Goal: Task Accomplishment & Management: Manage account settings

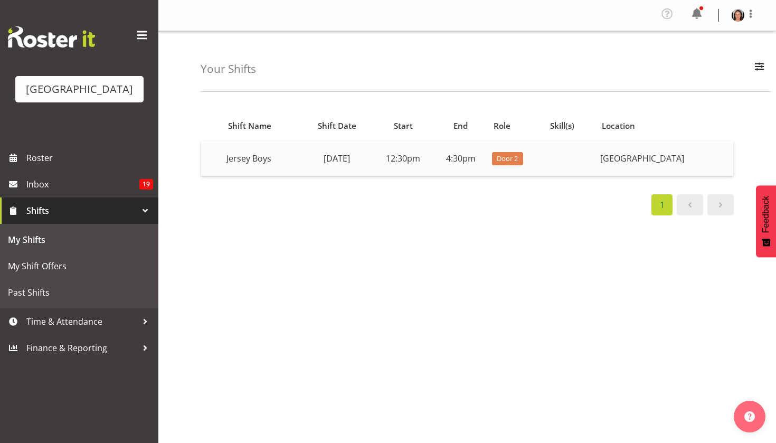
click at [385, 152] on td "12:30pm" at bounding box center [403, 158] width 61 height 35
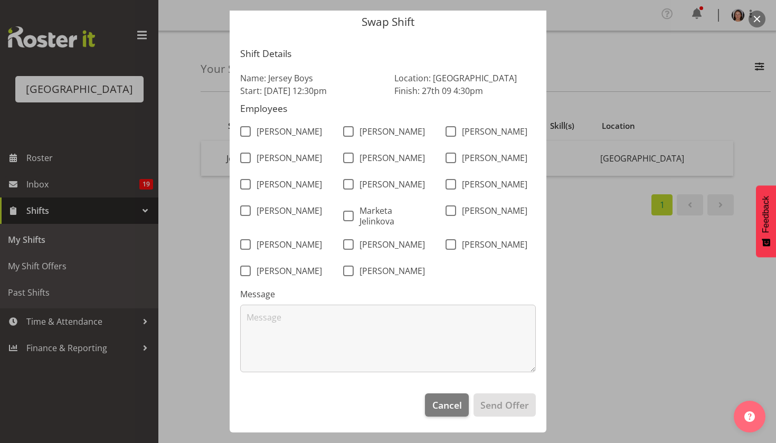
scroll to position [50, 0]
click at [449, 412] on button "Cancel" at bounding box center [446, 404] width 43 height 23
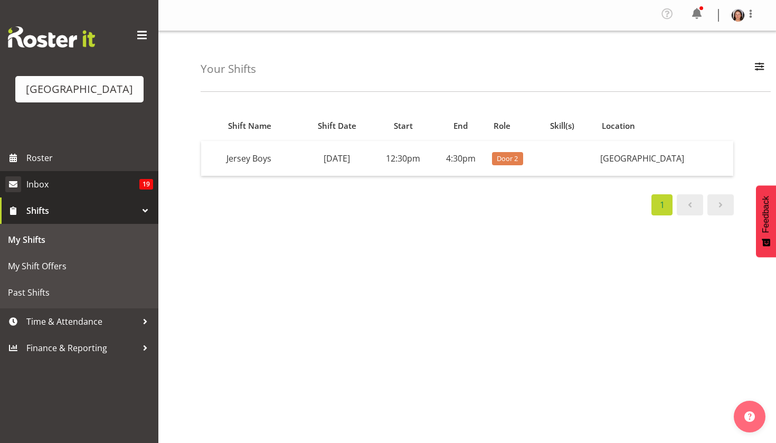
click at [136, 197] on link "Inbox 19" at bounding box center [79, 184] width 158 height 26
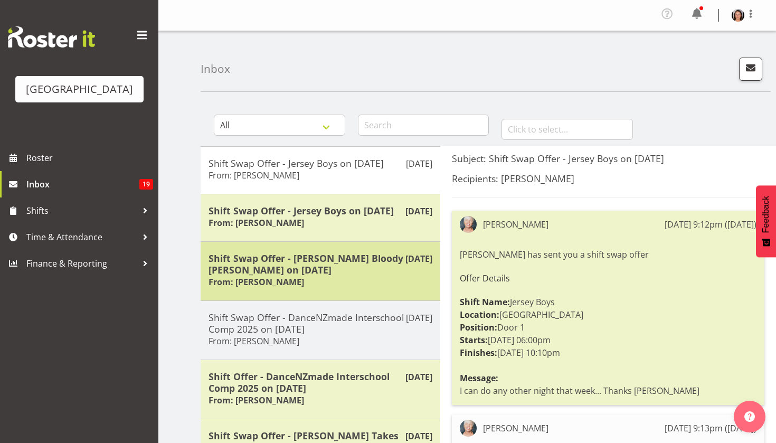
click at [358, 269] on h5 "Shift Swap Offer - [PERSON_NAME] Bloody [PERSON_NAME] on [DATE]" at bounding box center [320, 263] width 224 height 23
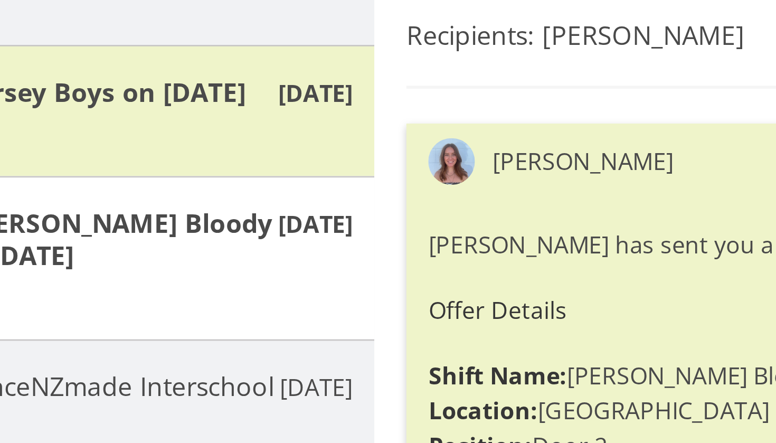
scroll to position [102, 0]
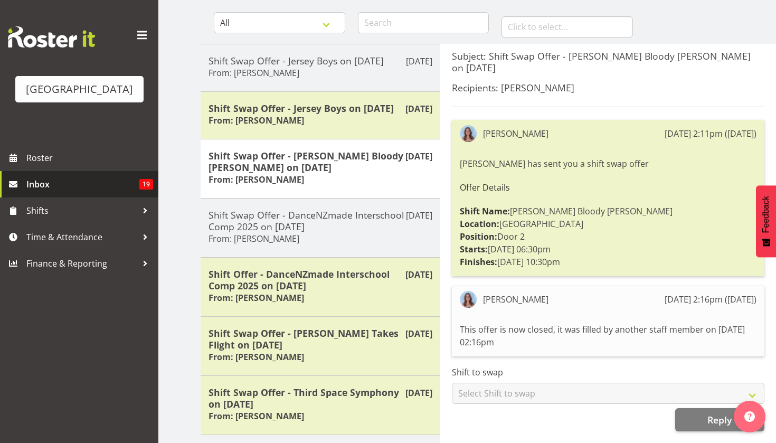
click at [127, 192] on span "Inbox" at bounding box center [82, 184] width 113 height 16
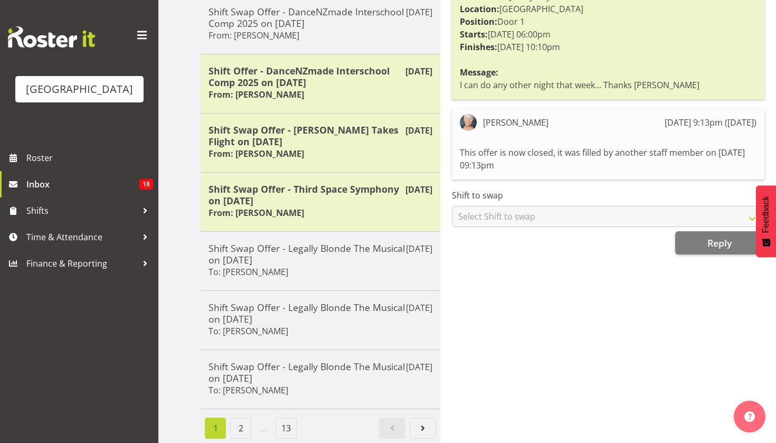
scroll to position [307, 0]
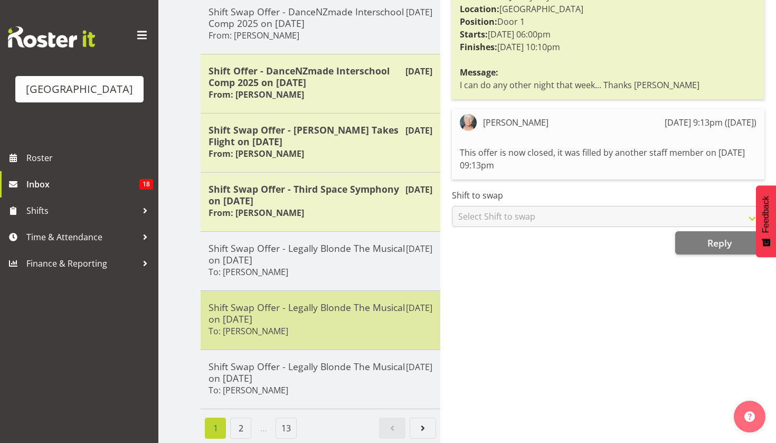
click at [263, 349] on div "Jul 31st Shift Swap Offer - Legally Blonde The Musical on 02/08/25 To: Kelly Sh…" at bounding box center [320, 319] width 240 height 59
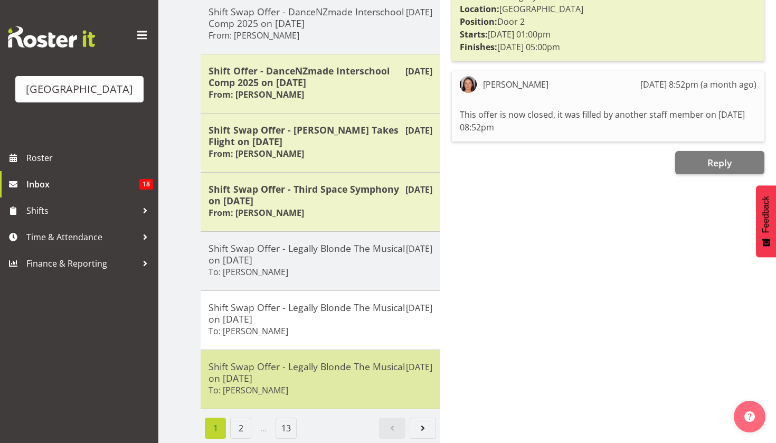
click at [262, 375] on h5 "Shift Swap Offer - Legally Blonde The Musical on [DATE]" at bounding box center [320, 371] width 224 height 23
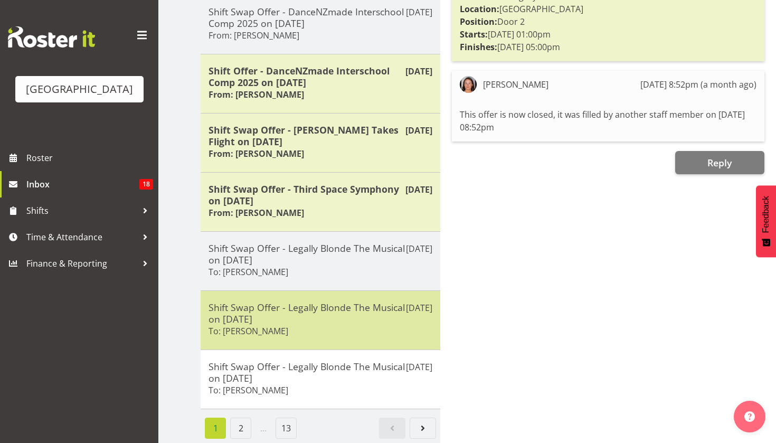
click at [261, 338] on div "Shift Swap Offer - Legally Blonde The Musical on 02/08/25 To: Kelly Shepherd" at bounding box center [320, 319] width 224 height 37
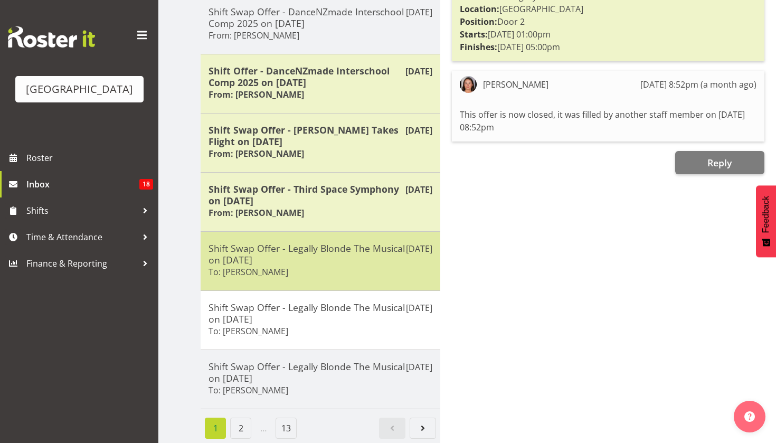
click at [275, 283] on div "Jul 31st Shift Swap Offer - Legally Blonde The Musical on 02/08/25 To: Richard …" at bounding box center [320, 260] width 240 height 59
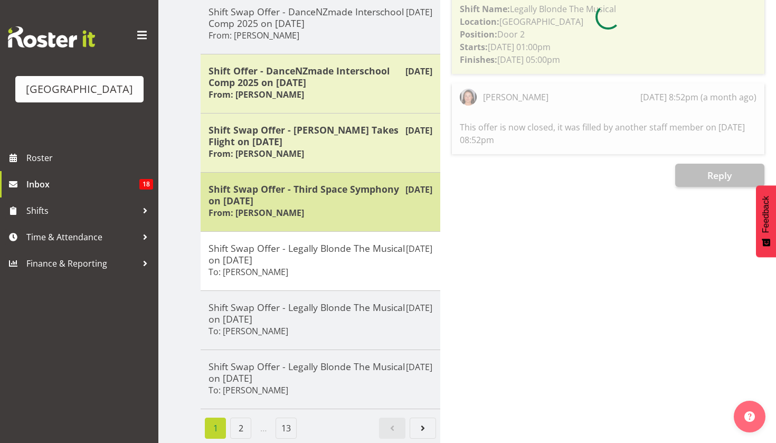
click at [289, 226] on div "Aug 2nd Shift Swap Offer - Third Space Symphony on 23/08/25 From: Jody Smart" at bounding box center [320, 201] width 240 height 59
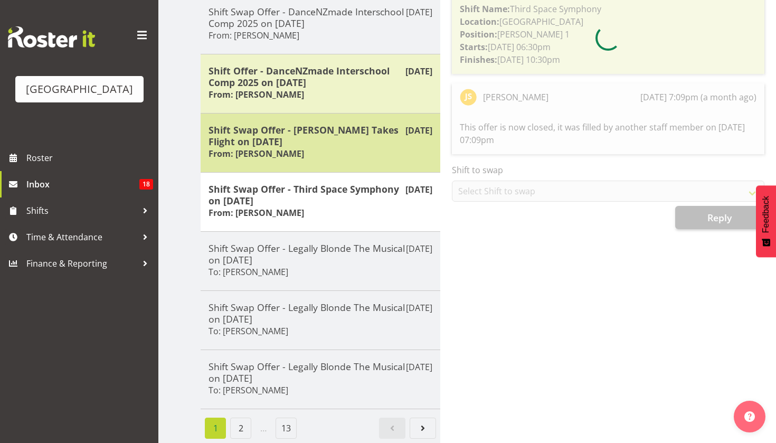
click at [286, 147] on h5 "Shift Swap Offer - [PERSON_NAME] Takes Flight on [DATE]" at bounding box center [320, 135] width 224 height 23
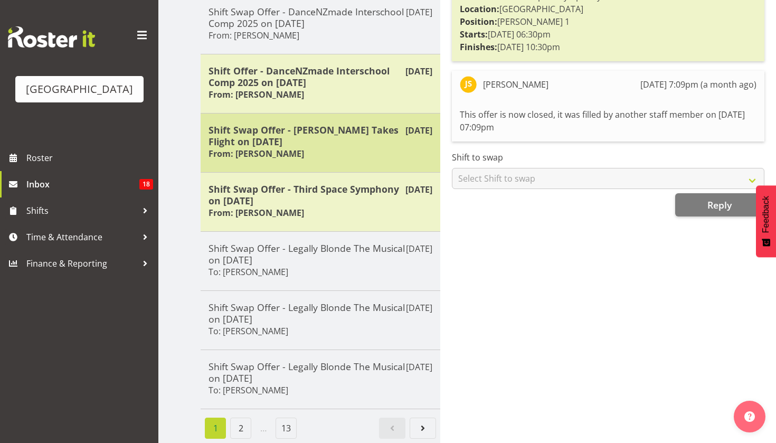
click at [285, 120] on div "Aug 2nd Shift Swap Offer - Mad Pearce Takes Flight on 20/08/25 From: Max Allan" at bounding box center [320, 142] width 240 height 59
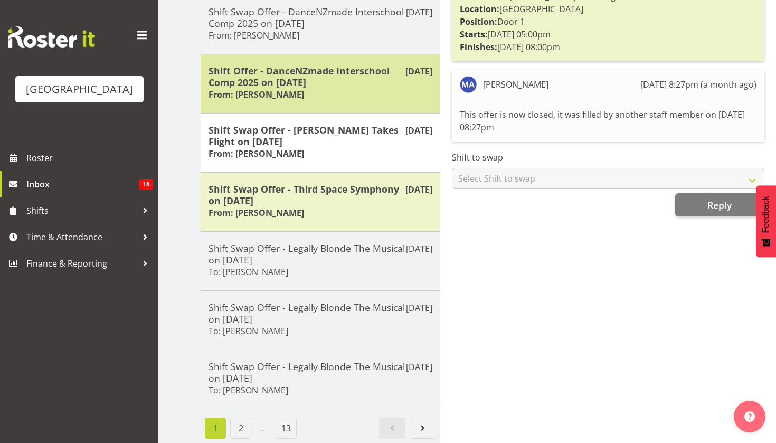
click at [285, 100] on h6 "From: Richard Freeman" at bounding box center [256, 94] width 96 height 11
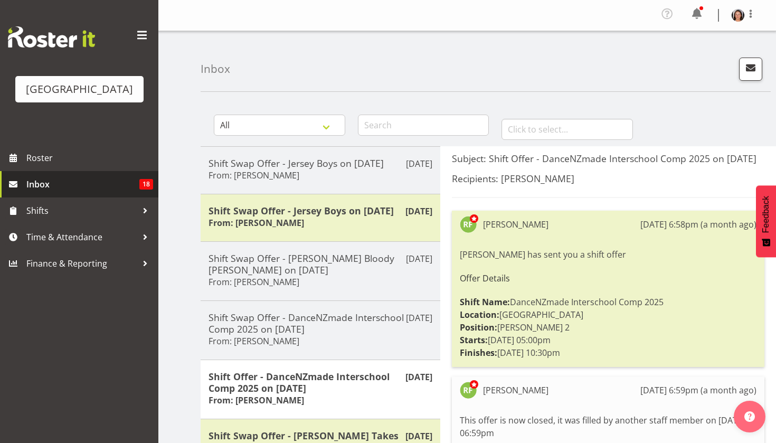
scroll to position [0, 0]
click at [113, 192] on span "Inbox" at bounding box center [82, 184] width 113 height 16
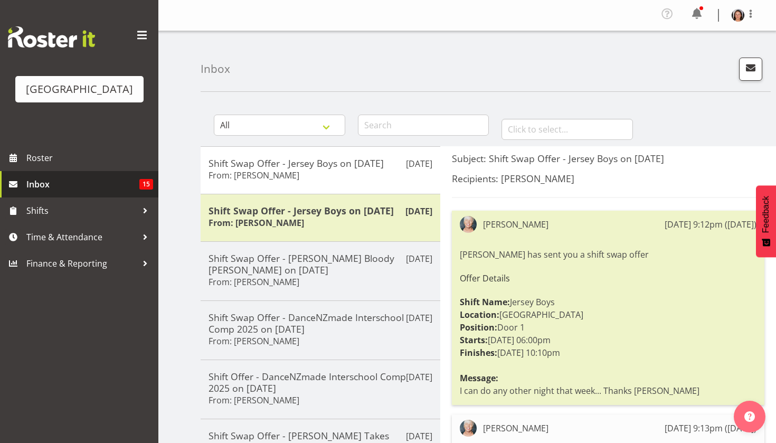
click at [148, 189] on span "15" at bounding box center [146, 184] width 14 height 11
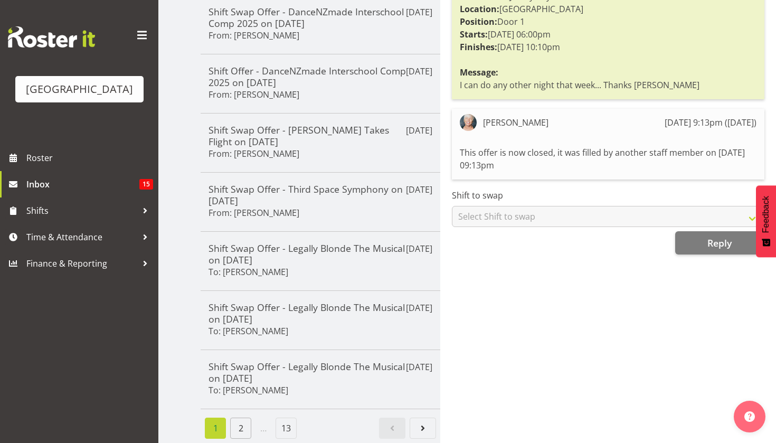
click at [236, 421] on link "2" at bounding box center [240, 427] width 21 height 21
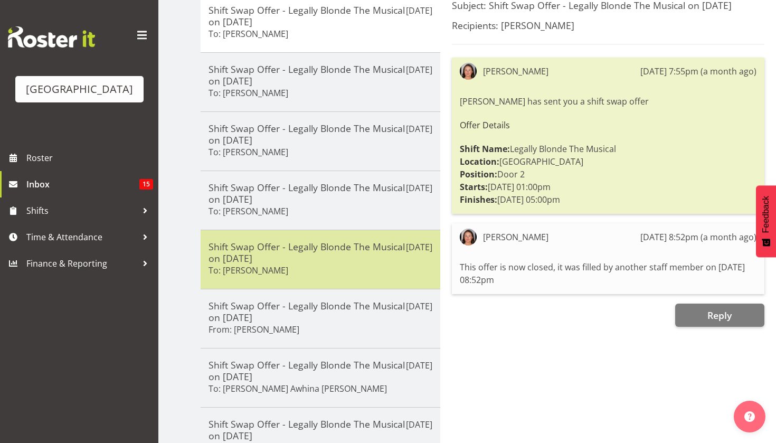
scroll to position [140, 0]
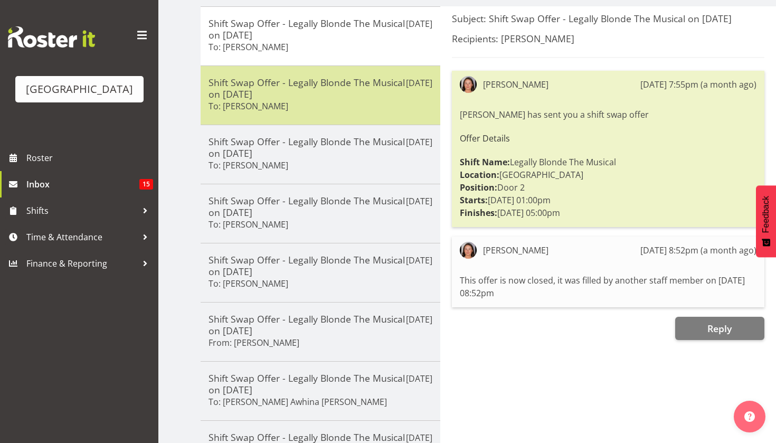
click at [332, 105] on div "Shift Swap Offer - Legally Blonde The Musical on 02/08/25 To: Kelly Shepherd" at bounding box center [320, 95] width 224 height 37
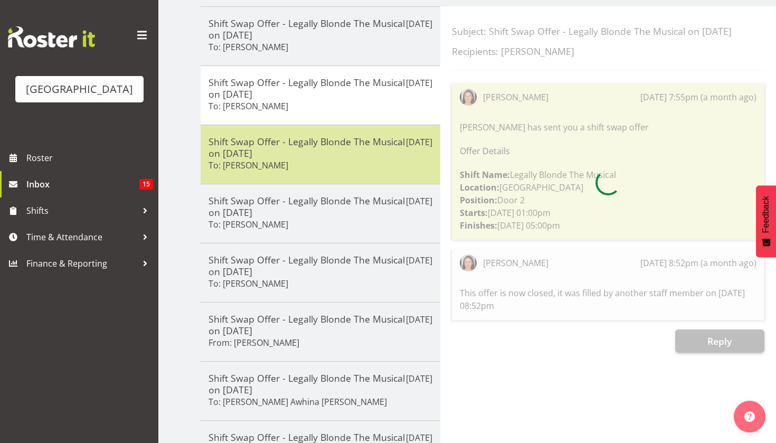
click at [312, 147] on h5 "Shift Swap Offer - Legally Blonde The Musical on 02/08/25" at bounding box center [320, 147] width 224 height 23
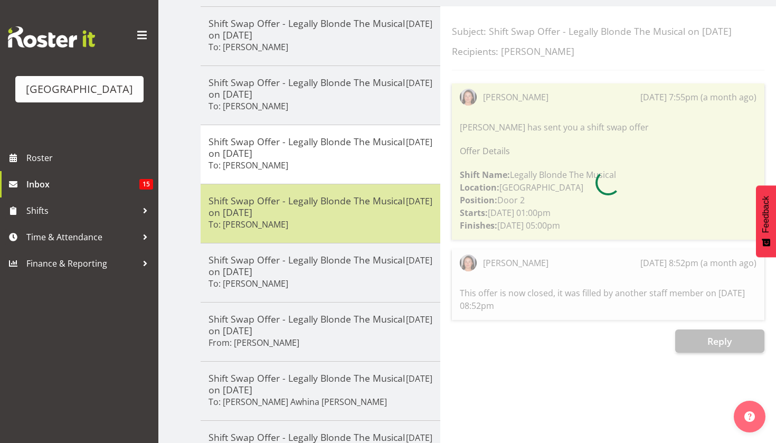
click at [300, 195] on h5 "Shift Swap Offer - Legally Blonde The Musical on 02/08/25" at bounding box center [320, 206] width 224 height 23
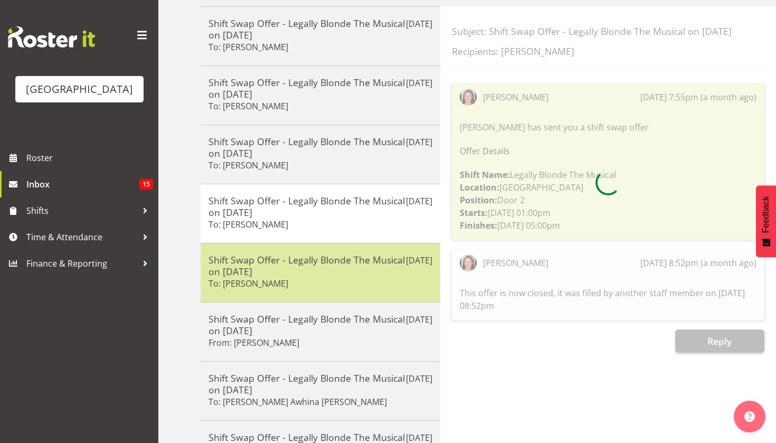
click at [283, 254] on h5 "Shift Swap Offer - Legally Blonde The Musical on 02/08/25" at bounding box center [320, 265] width 224 height 23
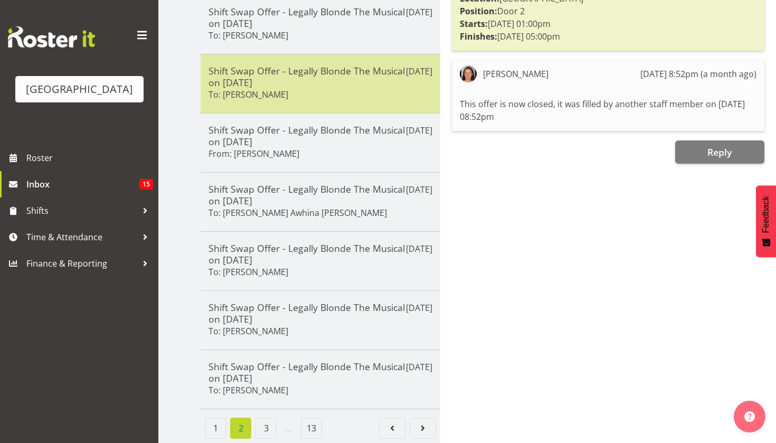
click at [283, 251] on div "Shift Swap Offer - Legally Blonde The Musical on 02/08/25 To: Dillyn Shine" at bounding box center [320, 260] width 224 height 37
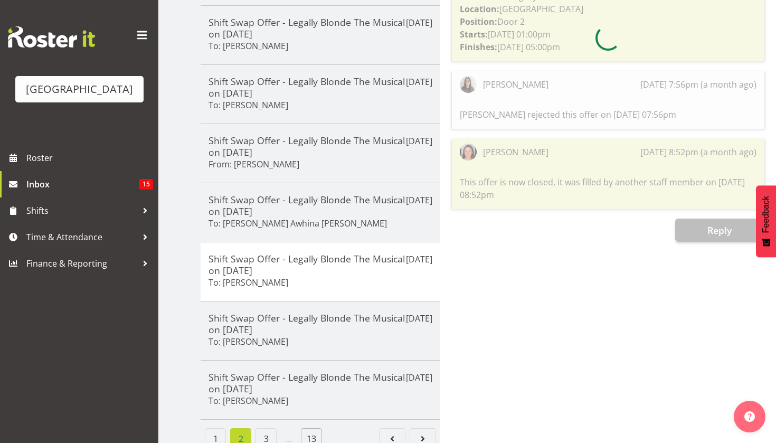
click at [310, 428] on link "13" at bounding box center [311, 438] width 21 height 21
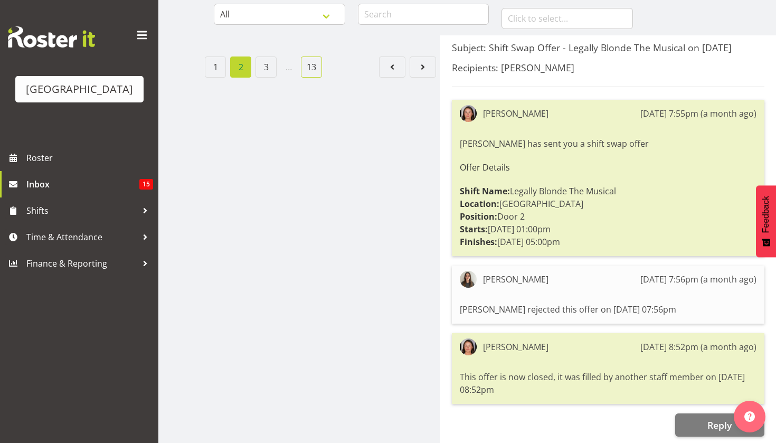
scroll to position [110, 0]
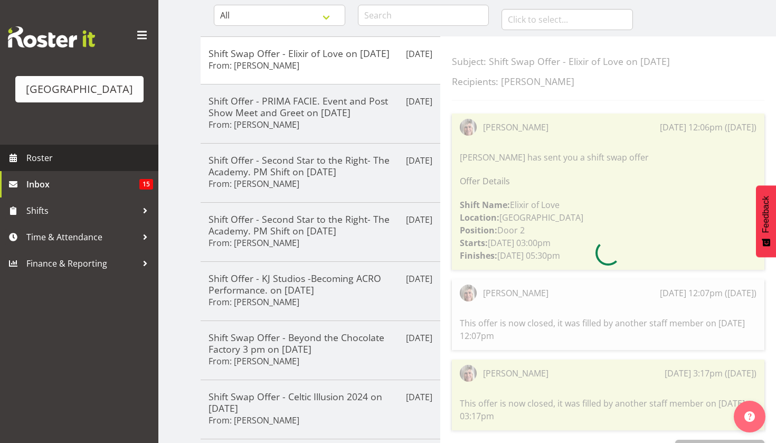
click at [70, 166] on span "Roster" at bounding box center [89, 158] width 127 height 16
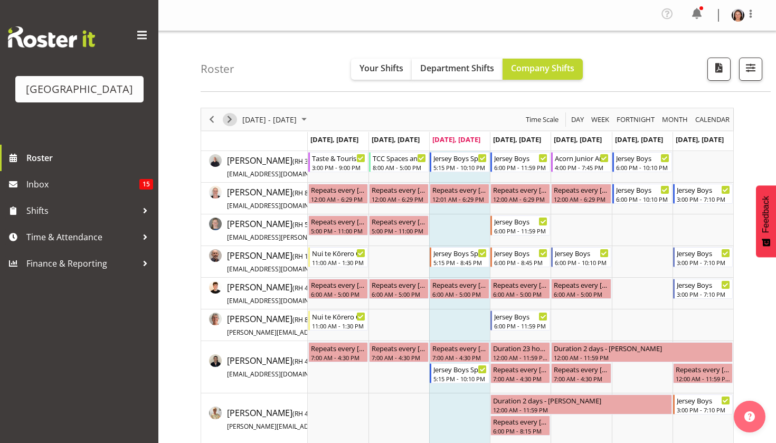
click at [232, 113] on span "Next" at bounding box center [229, 119] width 13 height 13
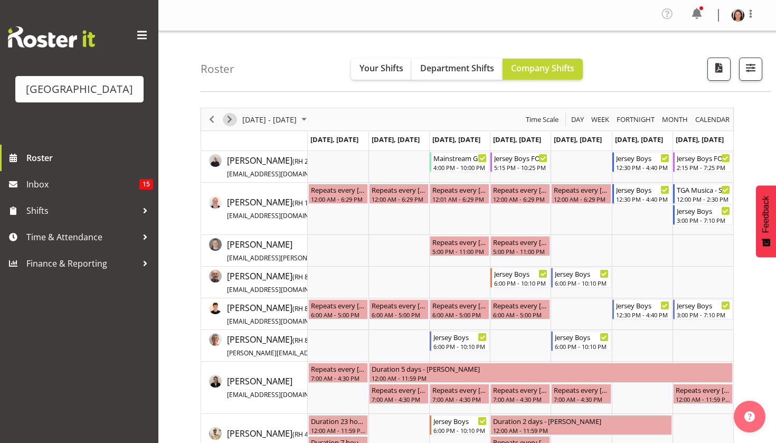
click at [230, 117] on span "Next" at bounding box center [229, 119] width 13 height 13
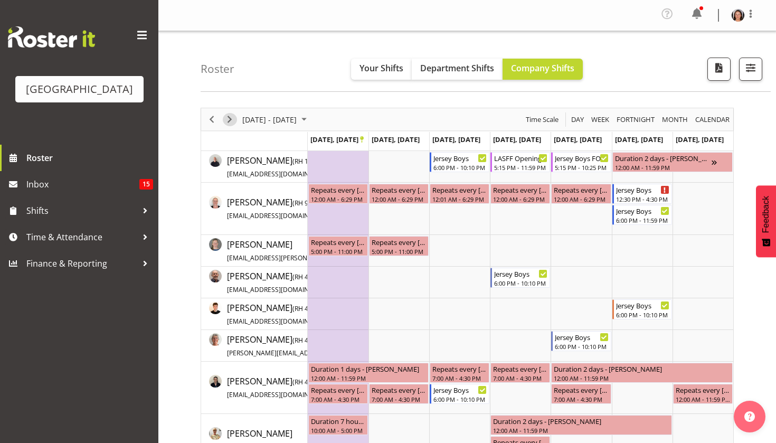
click at [233, 120] on span "Next" at bounding box center [229, 119] width 13 height 13
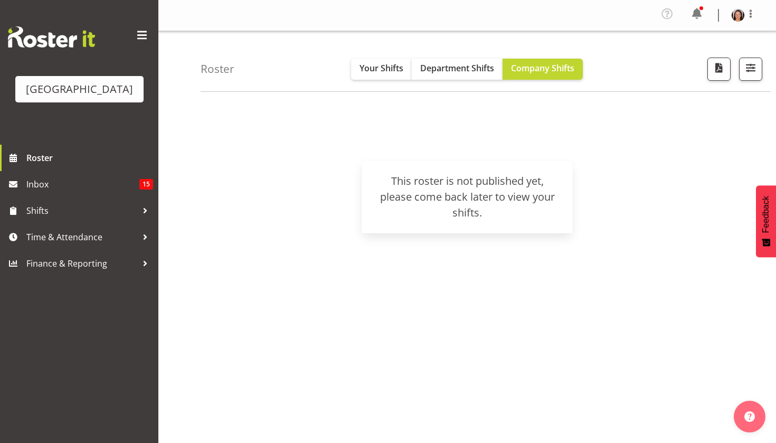
click at [339, 354] on div "Sep 29 - Oct 05, 2025 Today Day Week Fortnight Month calendar Month Agenda Time…" at bounding box center [487, 311] width 575 height 422
click at [457, 70] on span "Department Shifts" at bounding box center [457, 68] width 74 height 12
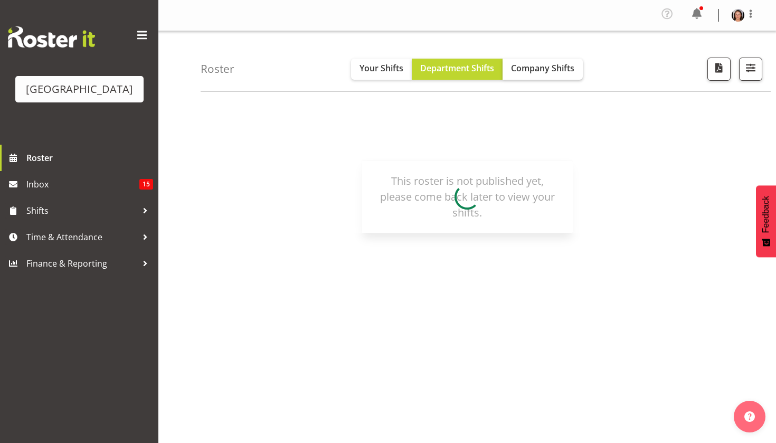
click at [542, 70] on span "Company Shifts" at bounding box center [542, 68] width 63 height 12
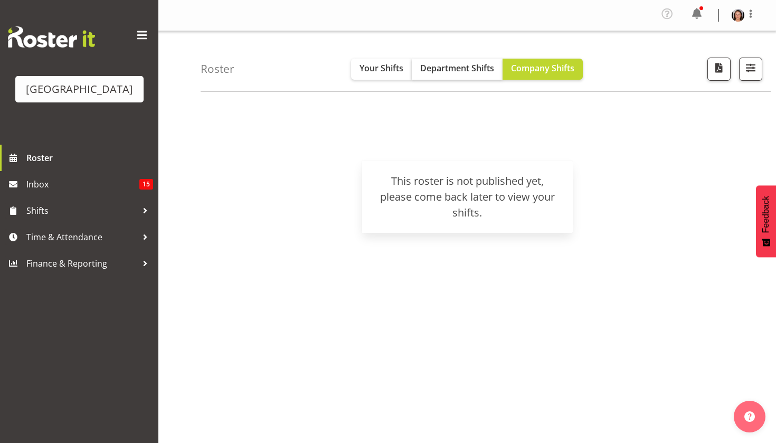
click at [446, 69] on span "Department Shifts" at bounding box center [457, 68] width 74 height 12
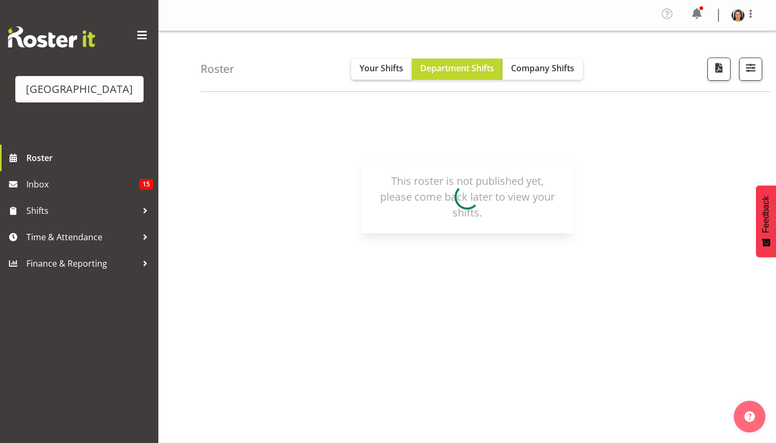
click at [368, 65] on span "Your Shifts" at bounding box center [381, 68] width 44 height 12
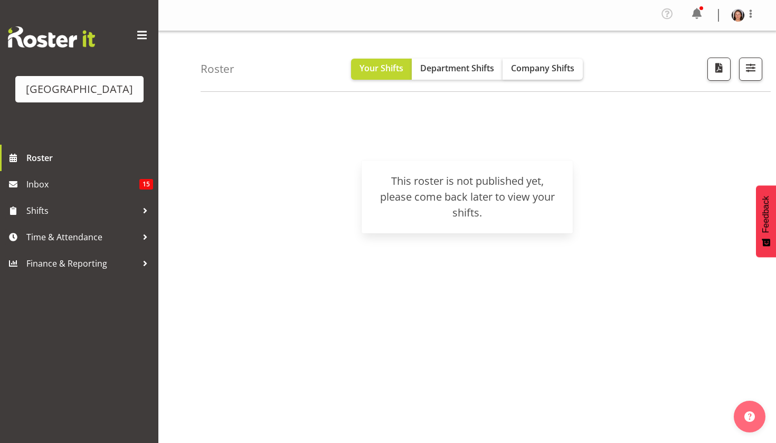
click at [569, 62] on button "Company Shifts" at bounding box center [542, 69] width 80 height 21
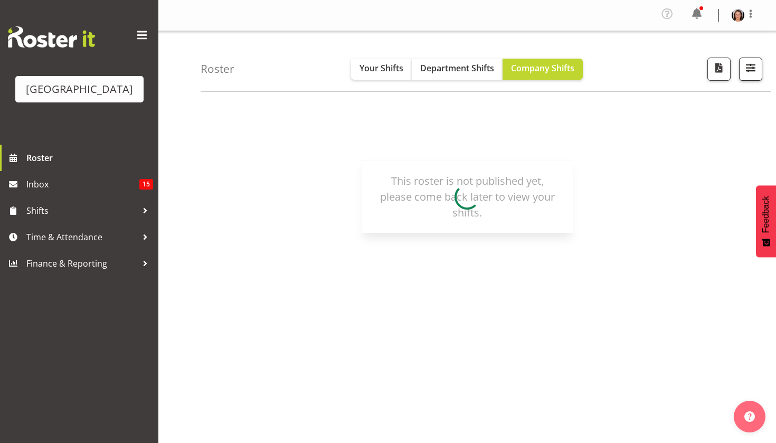
click at [752, 76] on button "button" at bounding box center [750, 69] width 23 height 23
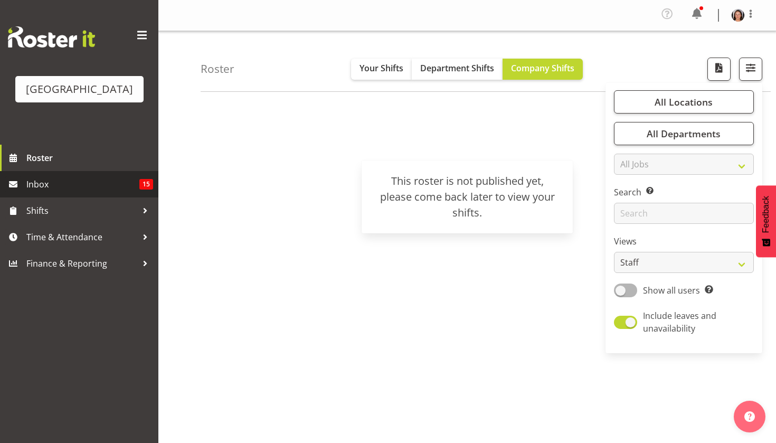
click at [109, 192] on span "Inbox" at bounding box center [82, 184] width 113 height 16
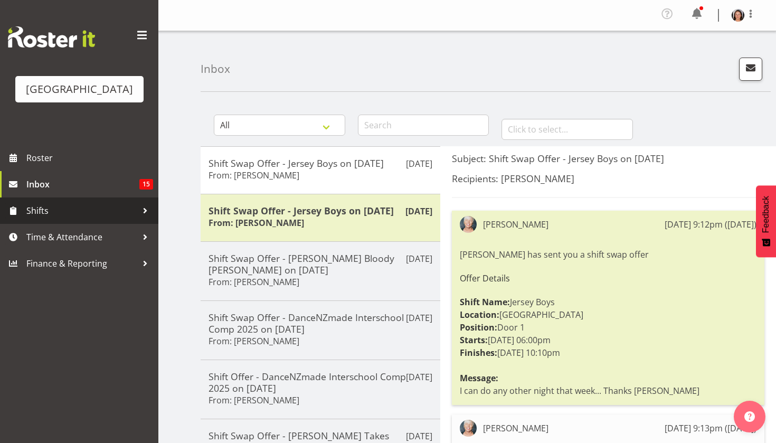
click at [66, 218] on span "Shifts" at bounding box center [81, 211] width 111 height 16
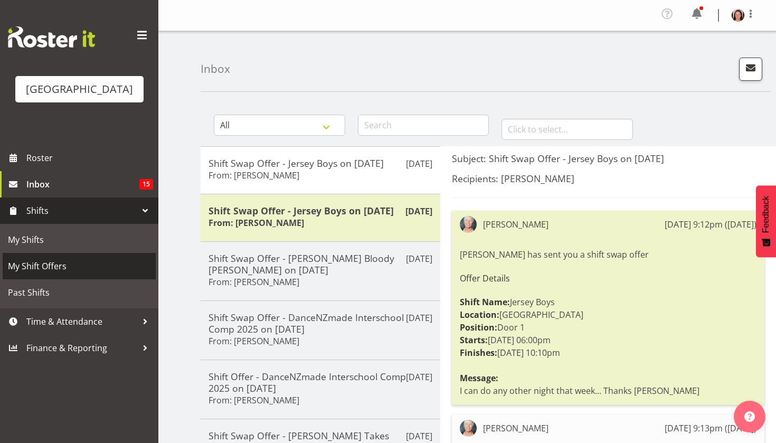
click at [85, 274] on span "My Shift Offers" at bounding box center [79, 266] width 142 height 16
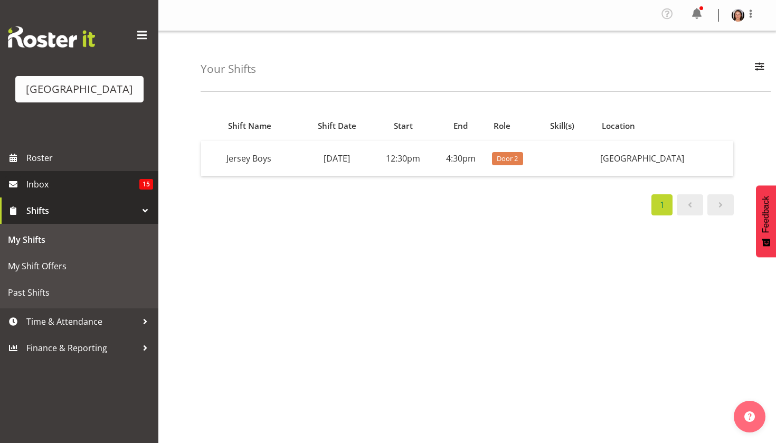
click at [110, 192] on span "Inbox" at bounding box center [82, 184] width 113 height 16
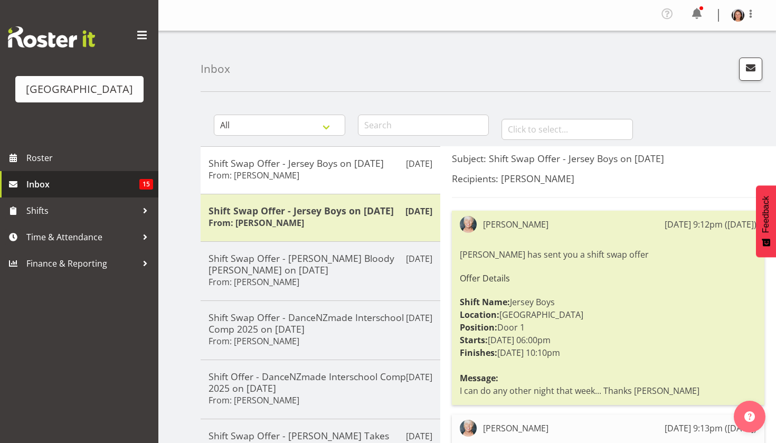
click at [123, 192] on span "Inbox" at bounding box center [82, 184] width 113 height 16
click at [102, 166] on span "Roster" at bounding box center [89, 158] width 127 height 16
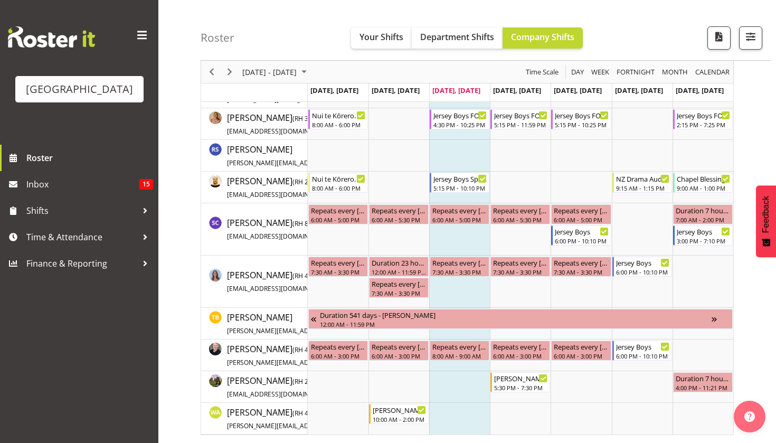
scroll to position [1923, 0]
click at [227, 75] on span "Next" at bounding box center [229, 71] width 13 height 13
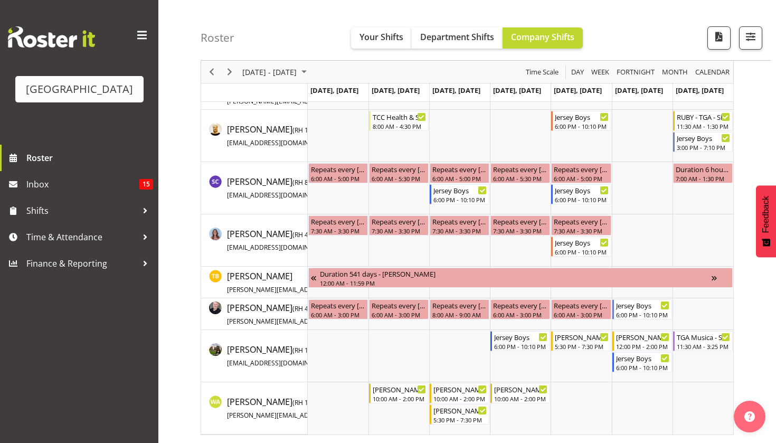
scroll to position [1985, 0]
click at [230, 67] on span "Next" at bounding box center [229, 71] width 13 height 13
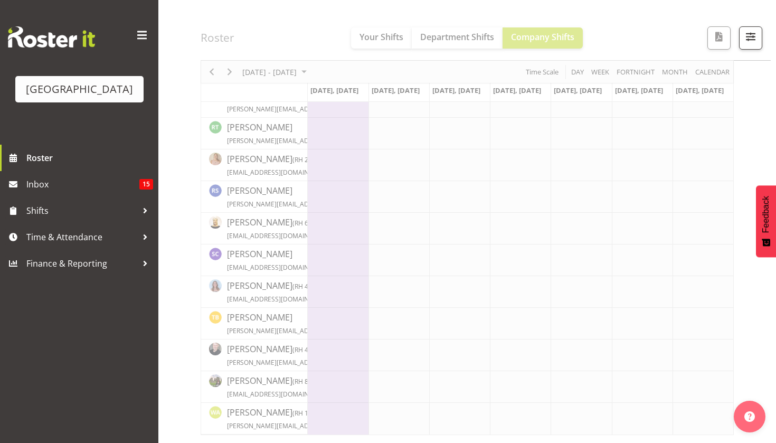
scroll to position [1553, 0]
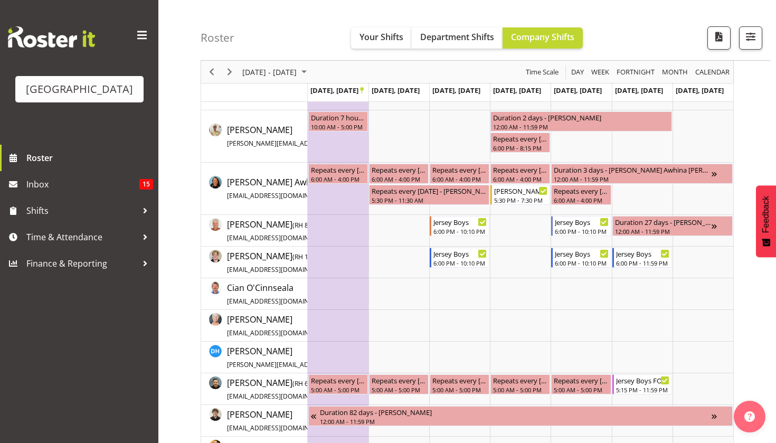
scroll to position [300, 0]
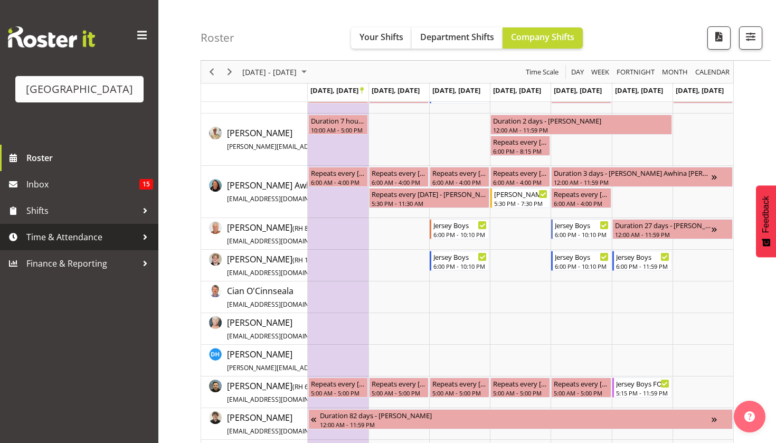
click at [36, 245] on span "Time & Attendance" at bounding box center [81, 237] width 111 height 16
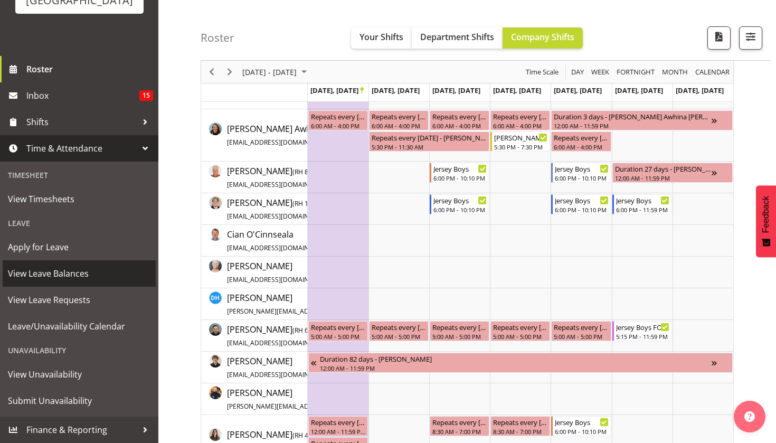
scroll to position [359, 0]
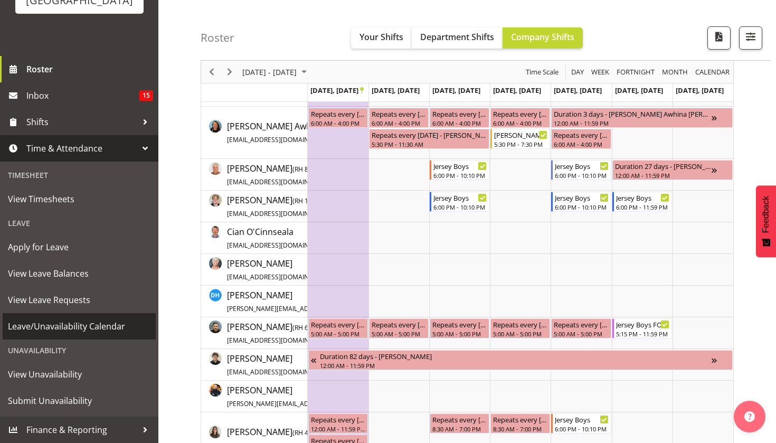
click at [34, 332] on span "Leave/Unavailability Calendar" at bounding box center [79, 326] width 142 height 16
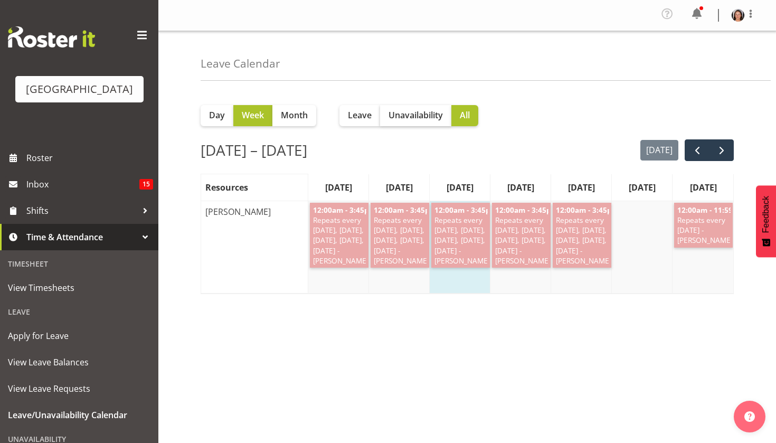
click at [428, 114] on span "Unavailability" at bounding box center [415, 115] width 54 height 13
click at [303, 318] on div "Day Week Month Leave Unavailability All Sep 8 – 14, 2025 today Resources Mon, S…" at bounding box center [487, 300] width 575 height 422
click at [283, 121] on span "Month" at bounding box center [294, 115] width 27 height 13
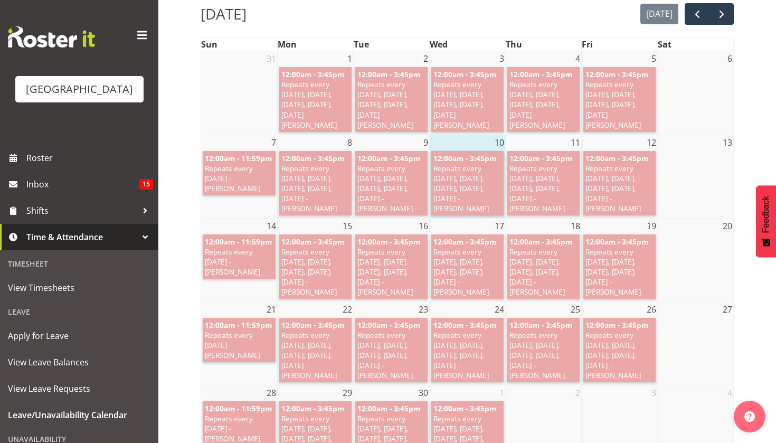
scroll to position [155, 0]
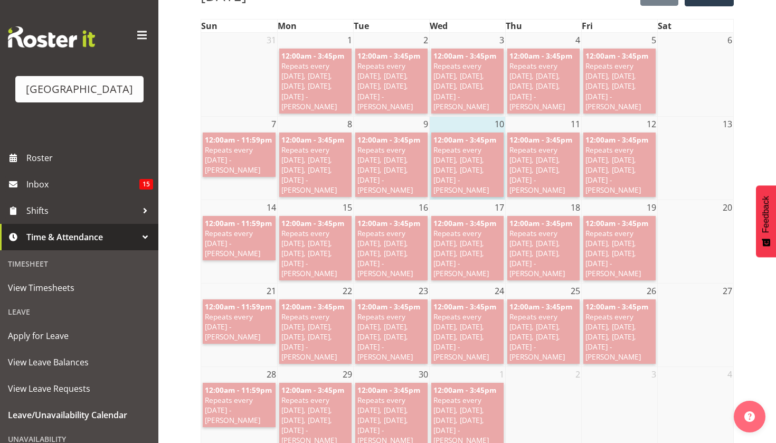
click at [245, 159] on span "Repeats every sunday - Elea Hargreaves" at bounding box center [239, 160] width 69 height 30
click at [230, 159] on span "Repeats every sunday - Elea Hargreaves" at bounding box center [239, 160] width 69 height 30
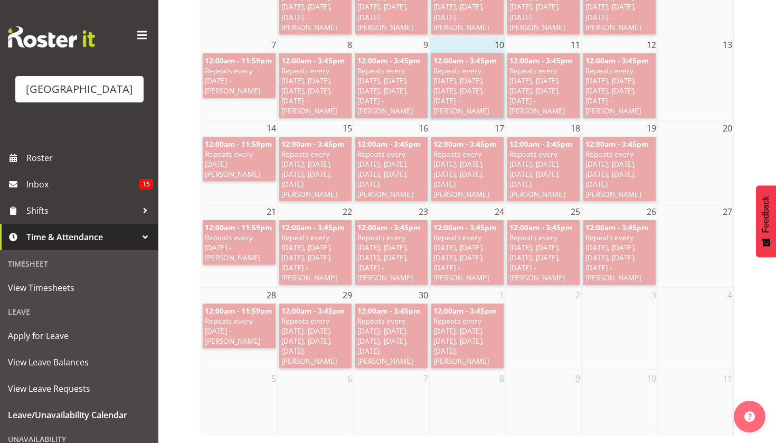
scroll to position [233, 0]
click at [223, 318] on span "Repeats every sunday - Elea Hargreaves" at bounding box center [239, 331] width 69 height 30
click at [229, 266] on td "12:00am - 11:59pm Repeats every sunday - Elea Hargreaves" at bounding box center [239, 252] width 76 height 67
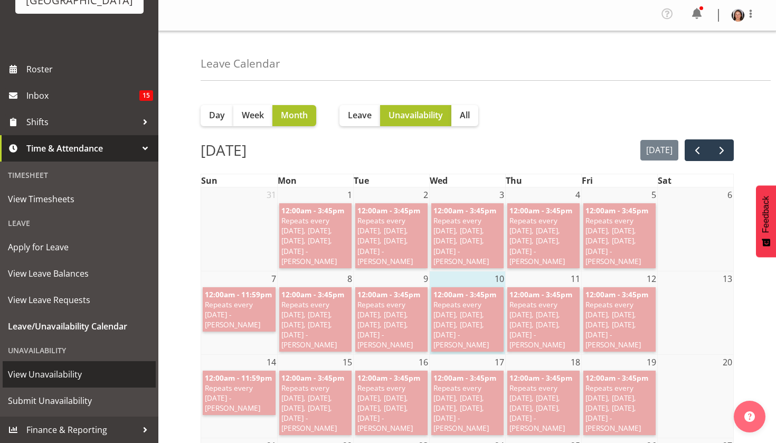
scroll to position [104, 0]
click at [51, 372] on span "View Unavailability" at bounding box center [79, 374] width 142 height 16
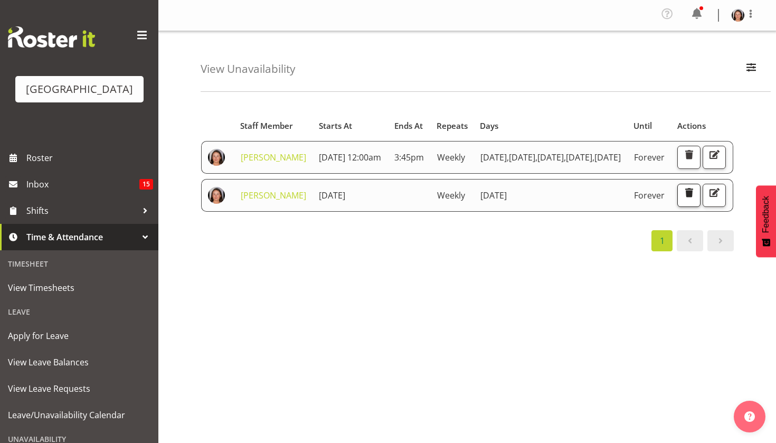
click at [695, 199] on span "button" at bounding box center [689, 193] width 14 height 14
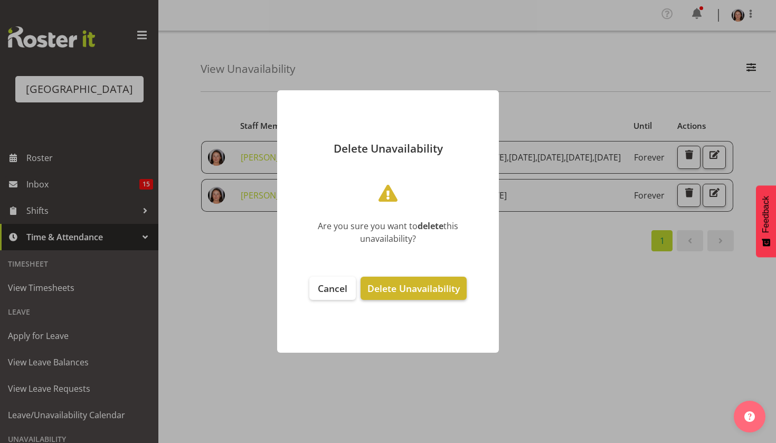
click at [417, 285] on span "Delete Unavailability" at bounding box center [413, 288] width 92 height 13
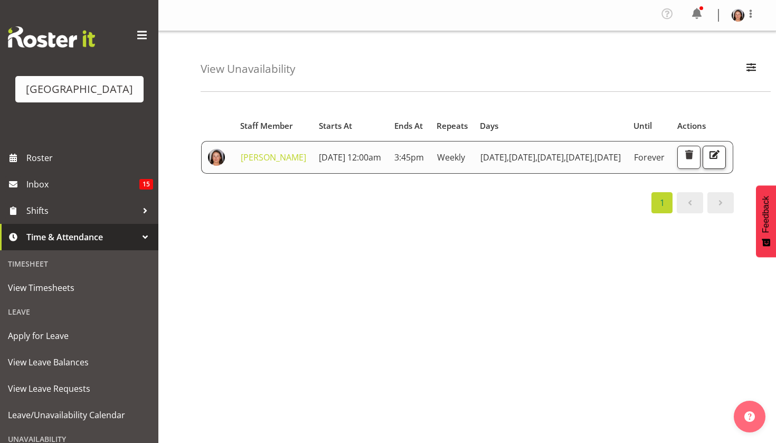
click at [707, 161] on span "button" at bounding box center [714, 155] width 14 height 14
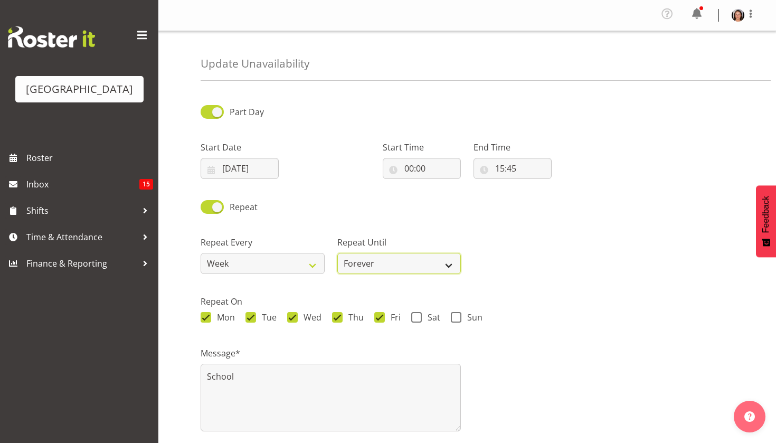
select select "date"
select select "2025"
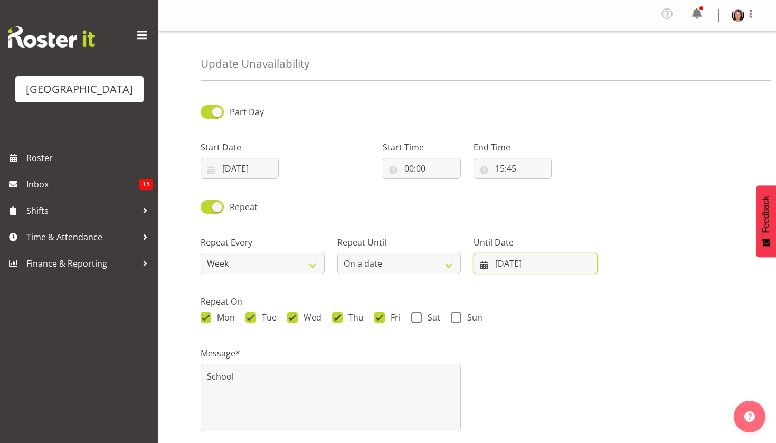
click at [496, 259] on input "15/01/2025" at bounding box center [535, 263] width 124 height 21
click at [599, 407] on span "24" at bounding box center [600, 408] width 8 height 10
click at [600, 407] on span "24" at bounding box center [600, 408] width 8 height 10
click at [622, 294] on span at bounding box center [620, 294] width 13 height 13
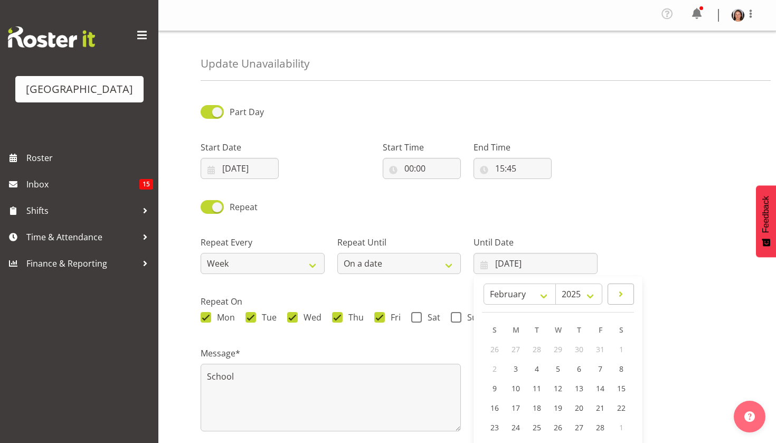
click at [622, 294] on span at bounding box center [620, 294] width 13 height 13
click at [622, 294] on span at bounding box center [621, 294] width 11 height 13
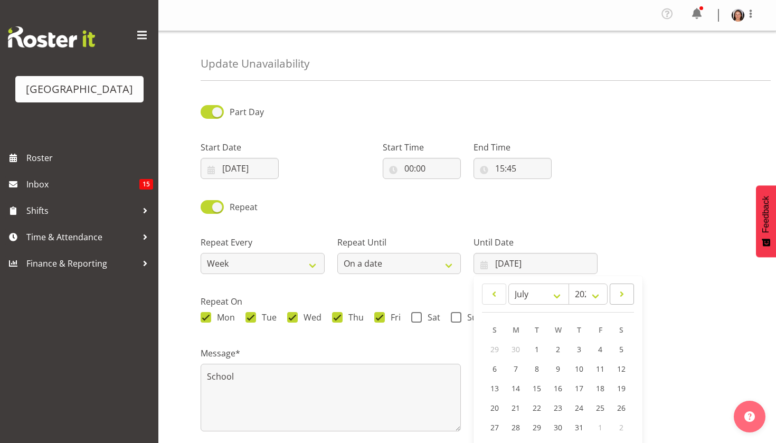
click at [622, 294] on span at bounding box center [621, 294] width 11 height 13
select select "8"
click at [598, 386] on span "19" at bounding box center [600, 389] width 8 height 10
type input "19/09/2025"
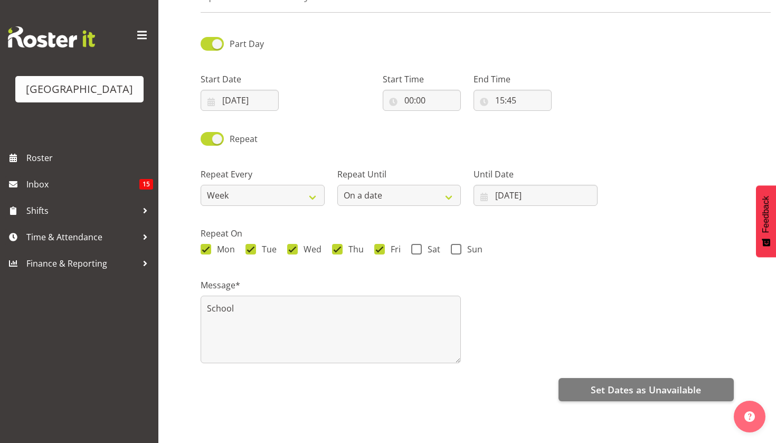
scroll to position [68, 0]
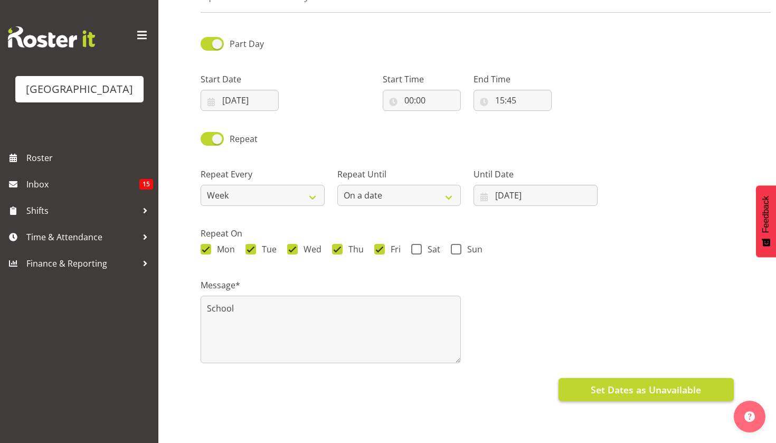
click at [594, 392] on span "Set Dates as Unavailable" at bounding box center [645, 390] width 110 height 14
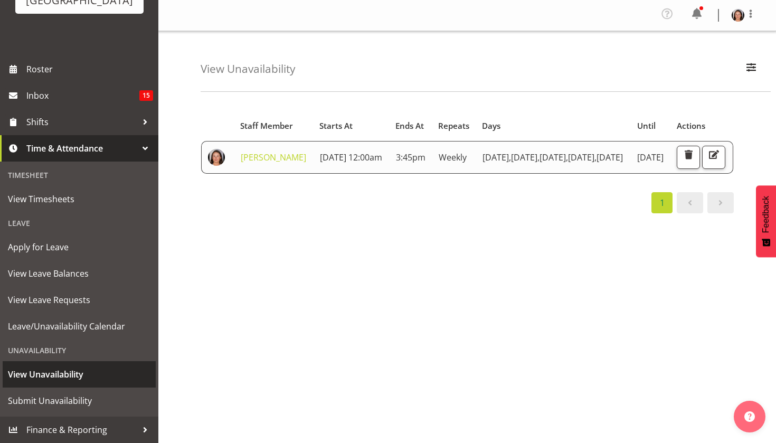
scroll to position [104, 0]
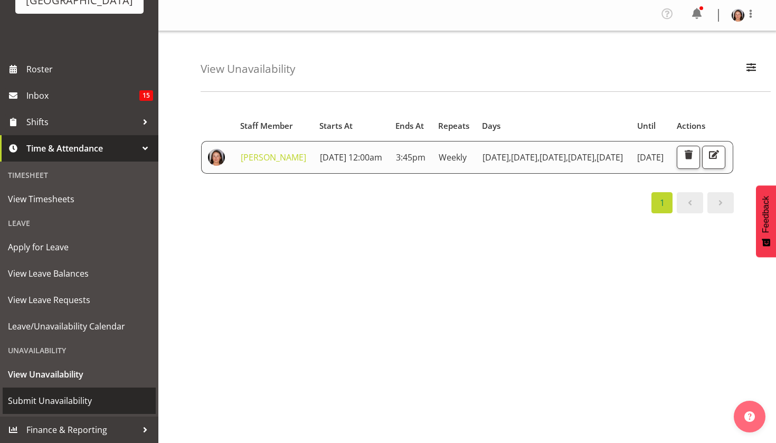
click at [33, 399] on span "Submit Unavailability" at bounding box center [79, 401] width 142 height 16
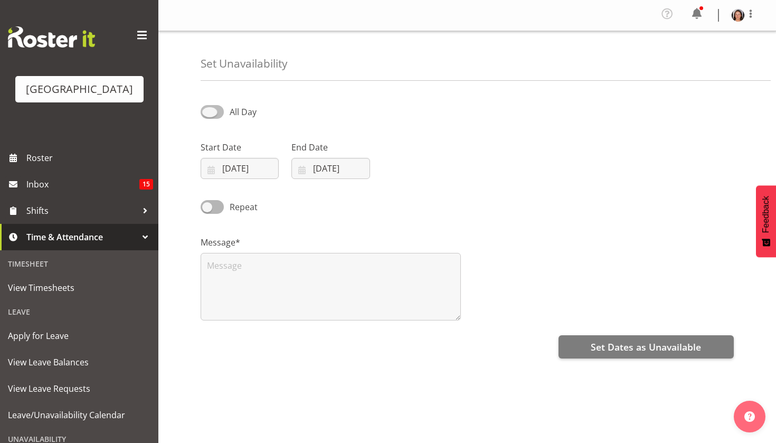
click at [221, 108] on span at bounding box center [211, 111] width 23 height 13
click at [207, 108] on input "All Day" at bounding box center [203, 111] width 7 height 7
click at [216, 108] on span at bounding box center [211, 111] width 23 height 13
click at [207, 108] on input "Part Day" at bounding box center [203, 111] width 7 height 7
checkbox input "false"
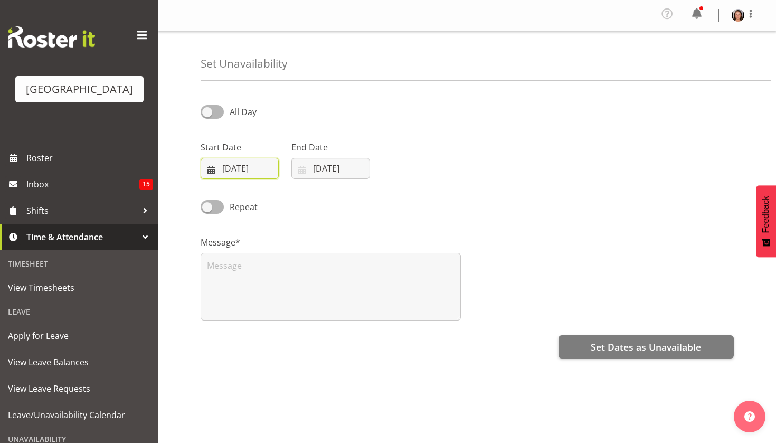
click at [230, 171] on input "[DATE]" at bounding box center [239, 168] width 78 height 21
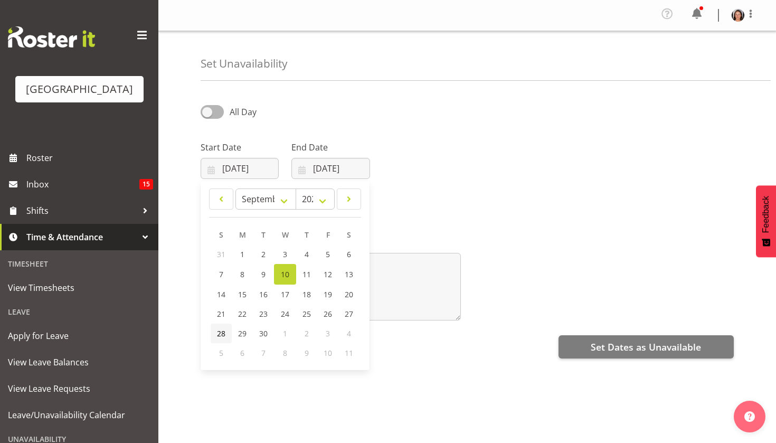
click at [221, 337] on span "28" at bounding box center [221, 333] width 8 height 10
type input "28/09/2025"
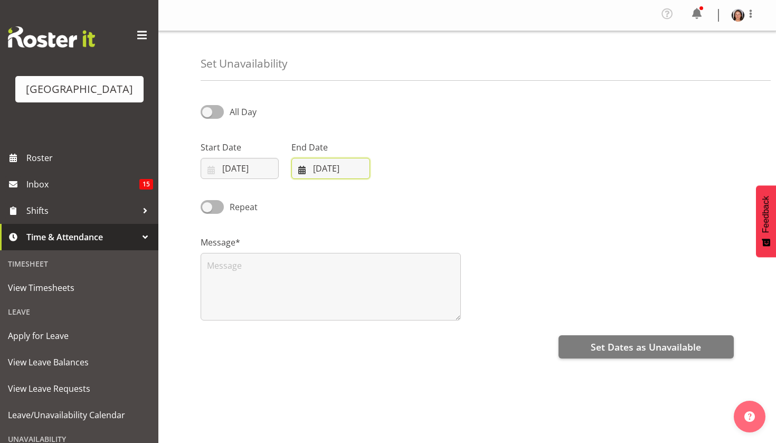
click at [326, 164] on input "[DATE]" at bounding box center [330, 168] width 78 height 21
click at [357, 333] on span "30" at bounding box center [354, 333] width 8 height 10
type input "30/09/2025"
click at [328, 167] on input "30/09/2025" at bounding box center [330, 168] width 78 height 21
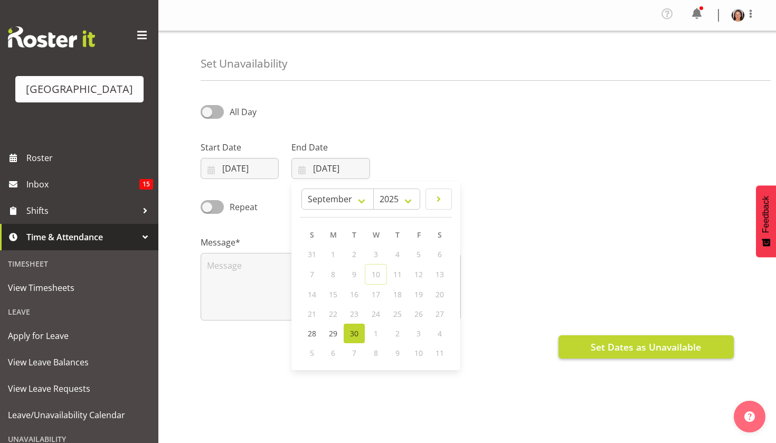
click at [570, 348] on button "Set Dates as Unavailable" at bounding box center [645, 346] width 175 height 23
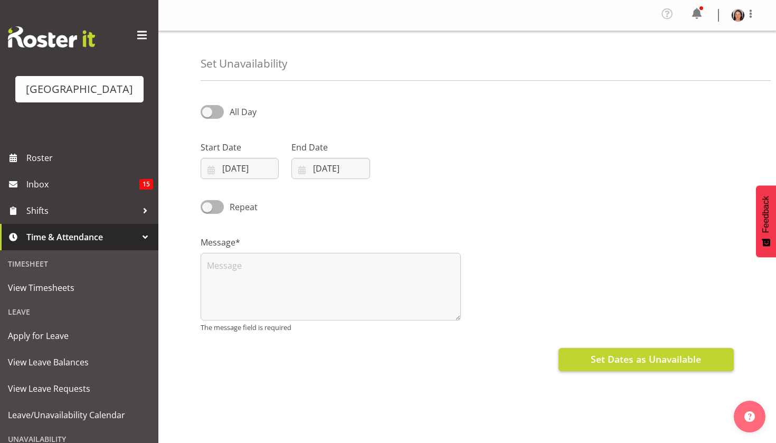
click at [570, 348] on button "Set Dates as Unavailable" at bounding box center [645, 359] width 175 height 23
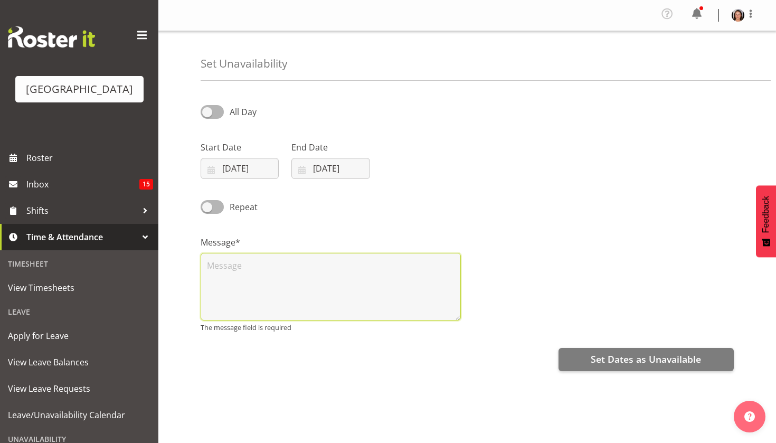
click at [222, 253] on textarea at bounding box center [330, 287] width 260 height 68
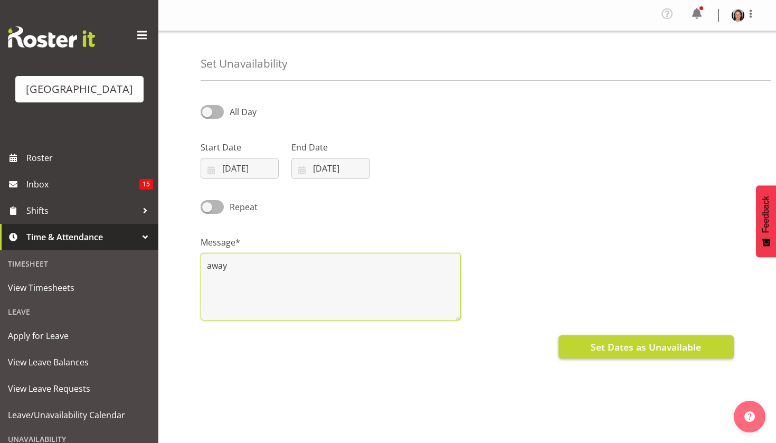
type textarea "away"
click at [609, 350] on span "Set Dates as Unavailable" at bounding box center [645, 347] width 110 height 14
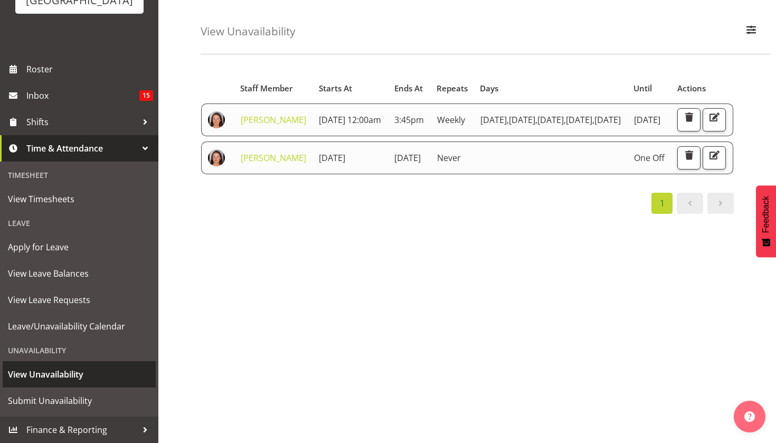
scroll to position [54, 0]
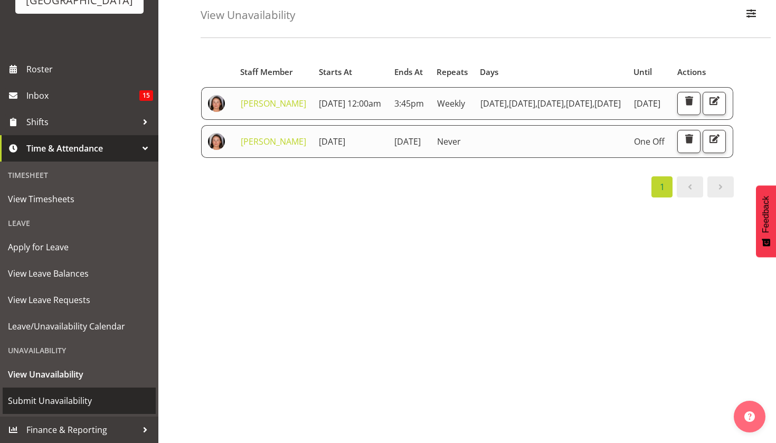
click at [44, 398] on span "Submit Unavailability" at bounding box center [79, 401] width 142 height 16
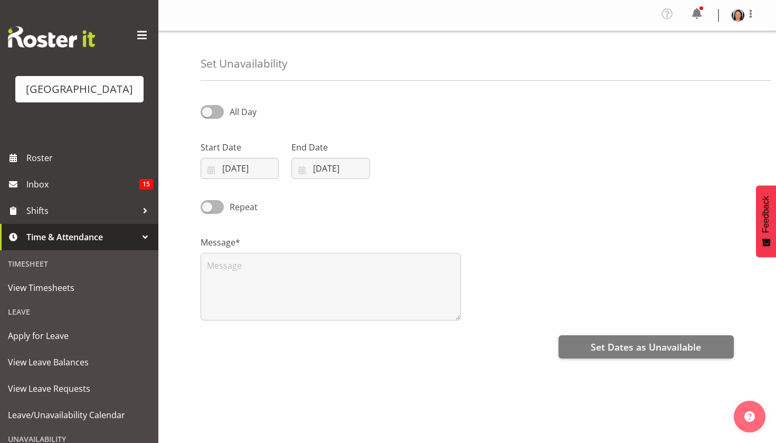
click at [235, 168] on input "[DATE]" at bounding box center [239, 168] width 78 height 21
click at [368, 125] on div "All Day" at bounding box center [467, 108] width 546 height 36
click at [243, 161] on input "10/09/2025" at bounding box center [239, 168] width 78 height 21
click at [351, 199] on span at bounding box center [348, 199] width 11 height 13
select select "9"
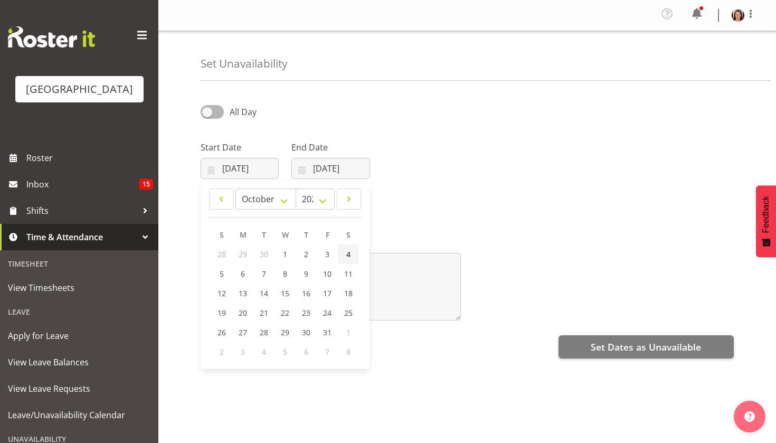
click at [344, 251] on link "4" at bounding box center [348, 254] width 21 height 20
type input "04/10/2025"
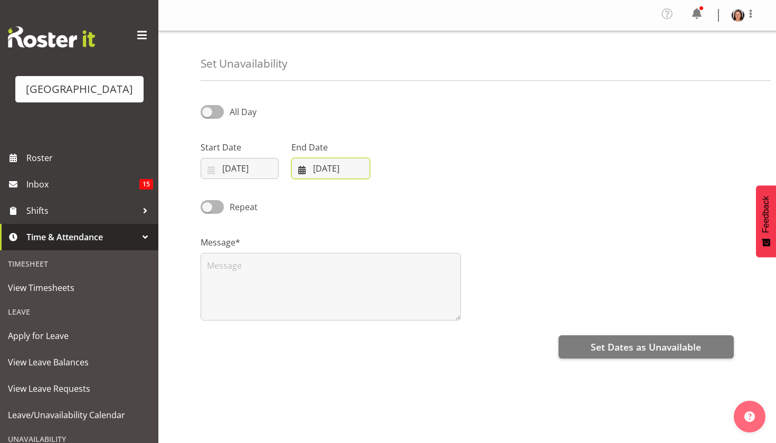
click at [331, 164] on input "[DATE]" at bounding box center [330, 168] width 78 height 21
click at [441, 198] on span at bounding box center [438, 199] width 13 height 13
select select "9"
click at [313, 273] on span "5" at bounding box center [312, 274] width 4 height 10
type input "05/10/2025"
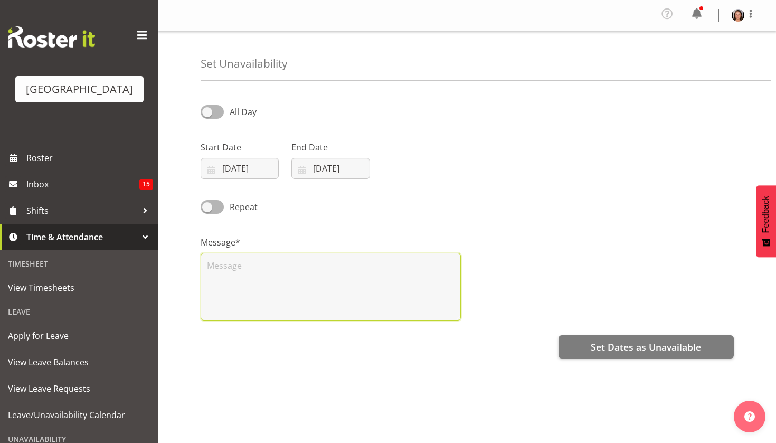
click at [302, 269] on textarea at bounding box center [330, 287] width 260 height 68
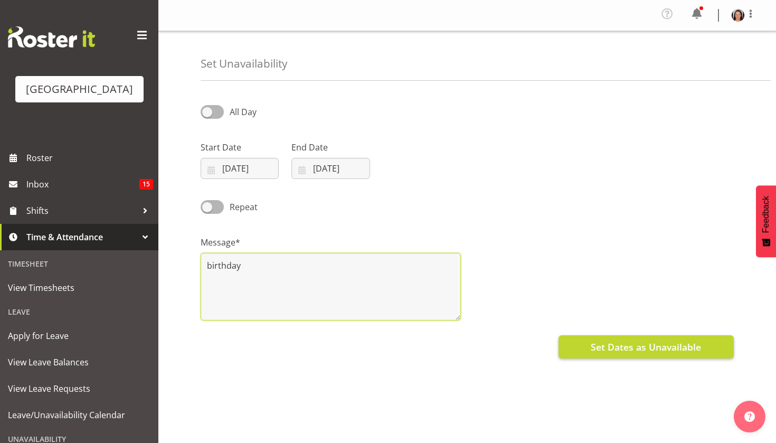
type textarea "birthday"
click at [596, 349] on span "Set Dates as Unavailable" at bounding box center [645, 347] width 110 height 14
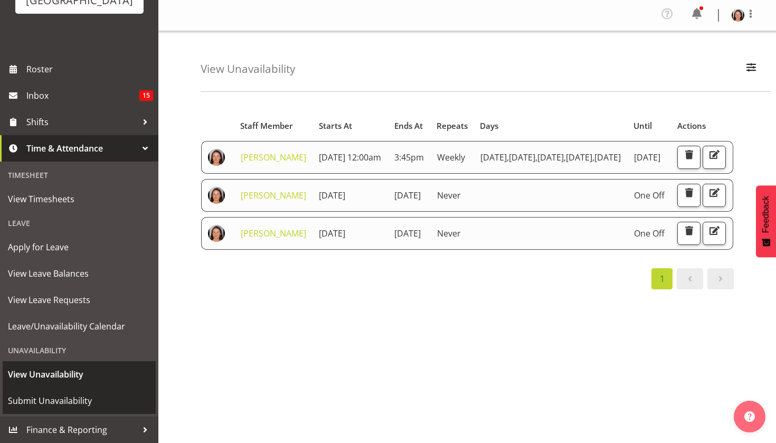
scroll to position [104, 0]
click at [58, 403] on span "Submit Unavailability" at bounding box center [79, 401] width 142 height 16
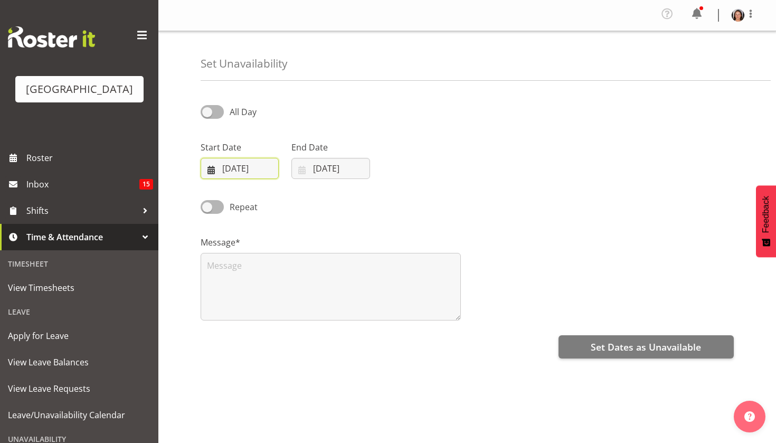
click at [242, 170] on input "[DATE]" at bounding box center [239, 168] width 78 height 21
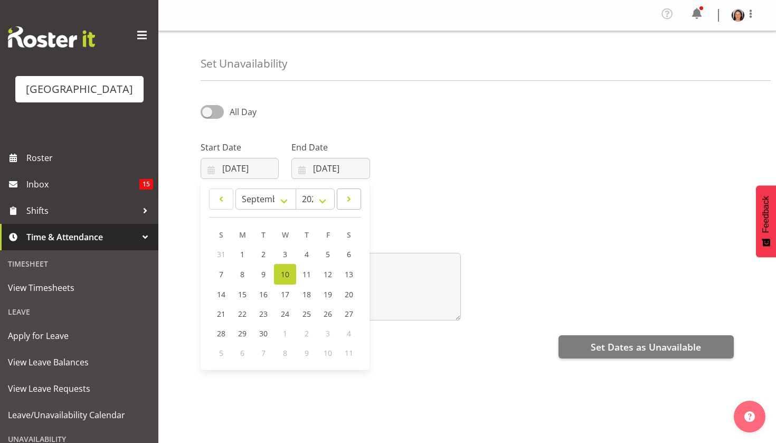
click at [354, 199] on link at bounding box center [349, 198] width 24 height 21
select select "9"
click at [523, 146] on div "Start Date [DATE] January February March April May June July August September O…" at bounding box center [467, 155] width 546 height 59
click at [209, 117] on span at bounding box center [211, 111] width 23 height 13
click at [207, 115] on input "All Day" at bounding box center [203, 111] width 7 height 7
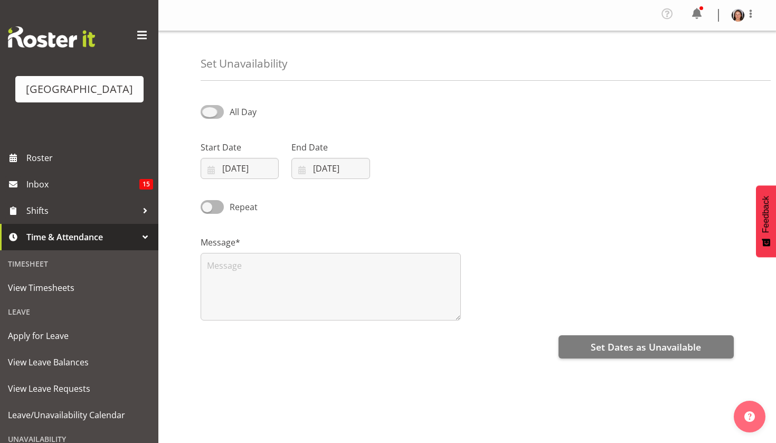
checkbox input "true"
click at [218, 206] on span at bounding box center [211, 206] width 23 height 13
click at [207, 206] on input "Repeat" at bounding box center [203, 206] width 7 height 7
checkbox input "true"
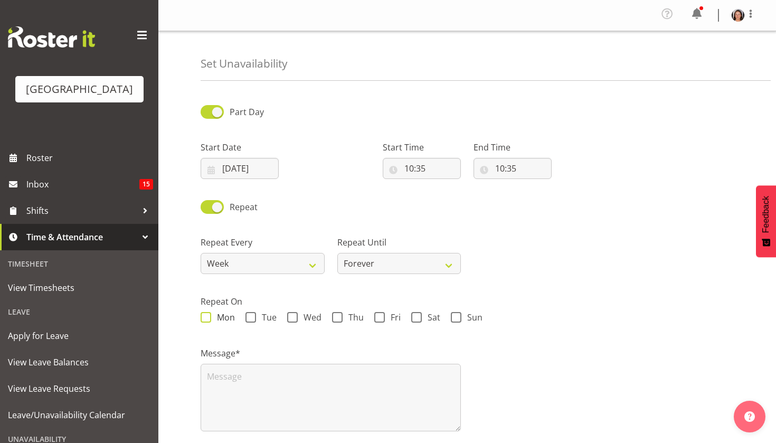
click at [204, 312] on span at bounding box center [205, 317] width 11 height 11
click at [204, 314] on input "Mon" at bounding box center [203, 317] width 7 height 7
checkbox input "true"
click at [244, 314] on div "Mon Tue Wed Thu Fri Sat Sun" at bounding box center [466, 319] width 533 height 14
click at [253, 318] on span at bounding box center [250, 317] width 11 height 11
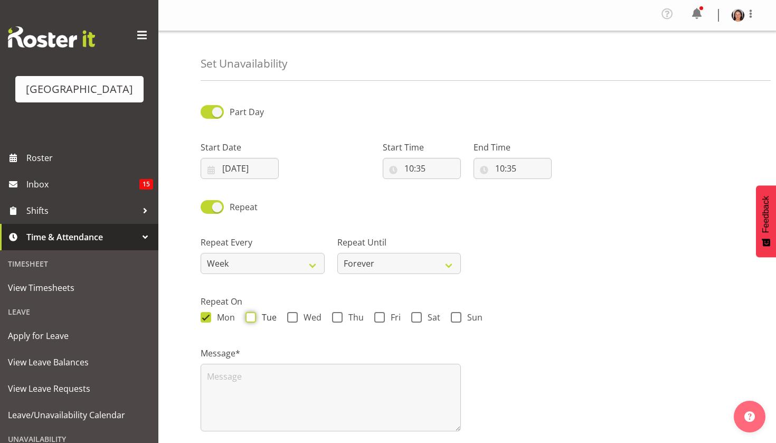
click at [252, 318] on input "Tue" at bounding box center [248, 317] width 7 height 7
checkbox input "true"
click at [297, 317] on span at bounding box center [292, 317] width 11 height 11
click at [294, 317] on input "Wed" at bounding box center [290, 317] width 7 height 7
checkbox input "true"
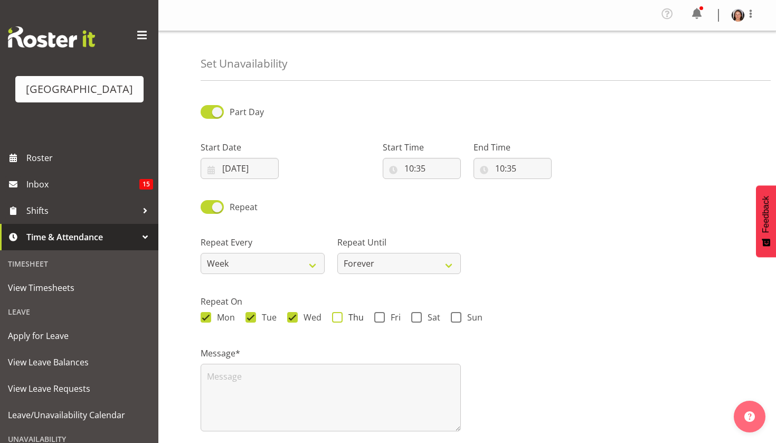
click at [340, 316] on span at bounding box center [337, 317] width 11 height 11
click at [339, 316] on input "Thu" at bounding box center [335, 317] width 7 height 7
checkbox input "true"
click at [381, 318] on span at bounding box center [379, 317] width 11 height 11
click at [381, 318] on input "Fri" at bounding box center [377, 317] width 7 height 7
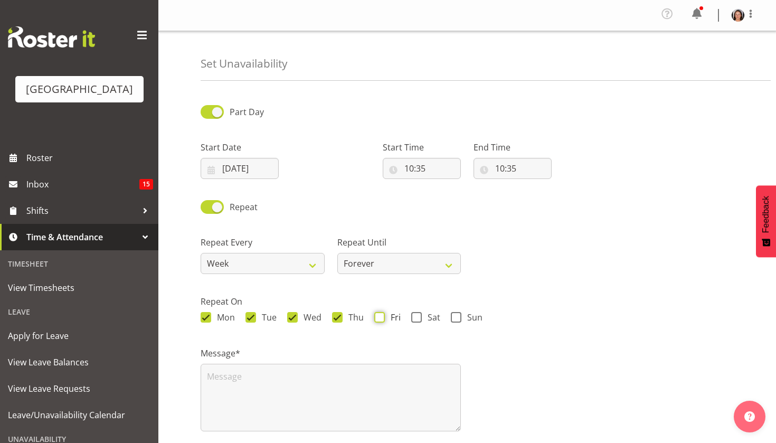
checkbox input "true"
click at [421, 169] on input "10:35" at bounding box center [422, 168] width 78 height 21
select select "0"
type input "00:35"
click at [496, 163] on input "10:35" at bounding box center [512, 168] width 78 height 21
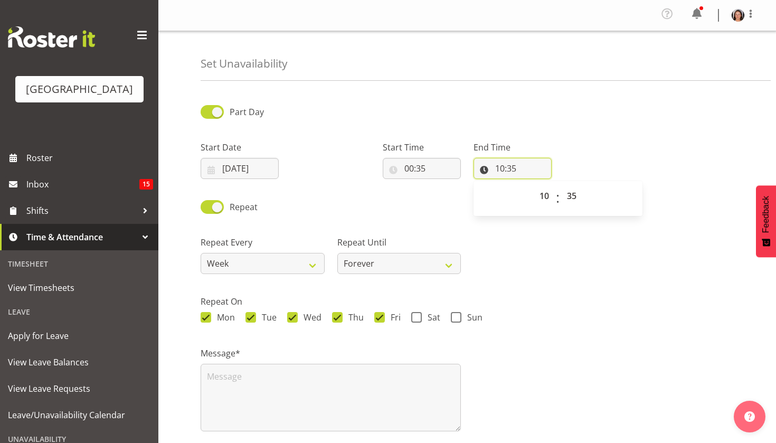
click at [522, 165] on input "10:35" at bounding box center [512, 168] width 78 height 21
click at [502, 165] on input "10:35" at bounding box center [512, 168] width 78 height 21
select select "16"
type input "16:35"
click at [499, 168] on input "16:35" at bounding box center [512, 168] width 78 height 21
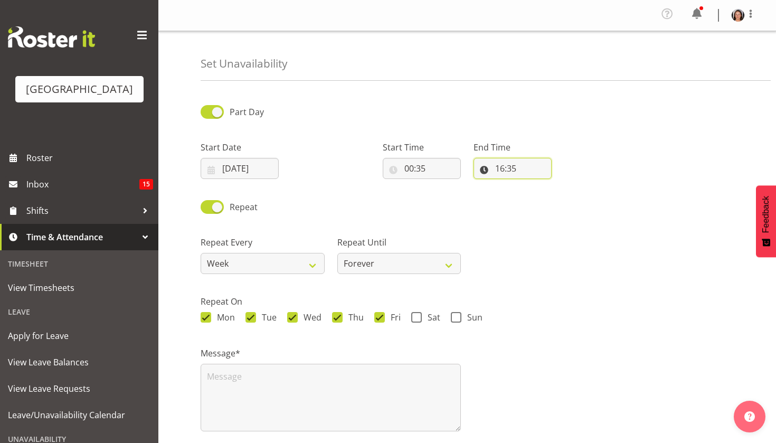
click at [499, 168] on input "16:35" at bounding box center [512, 168] width 78 height 21
select select "15"
type input "15:35"
click at [521, 168] on input "15:35" at bounding box center [512, 168] width 78 height 21
click at [510, 166] on input "15:35" at bounding box center [512, 168] width 78 height 21
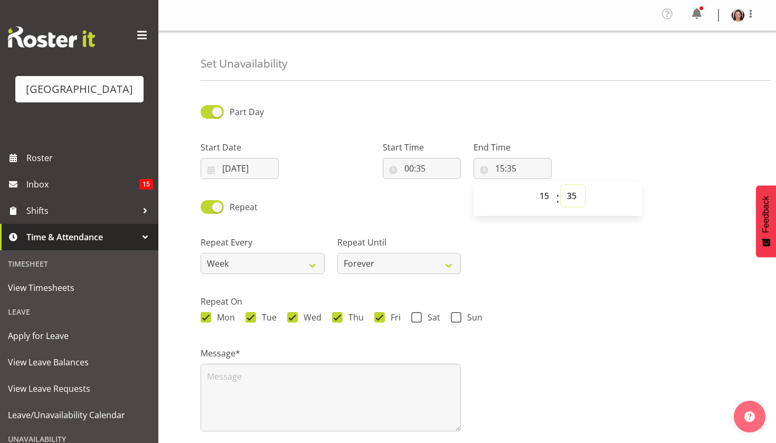
select select "40"
type input "15:40"
select select "date"
select select "8"
select select "2025"
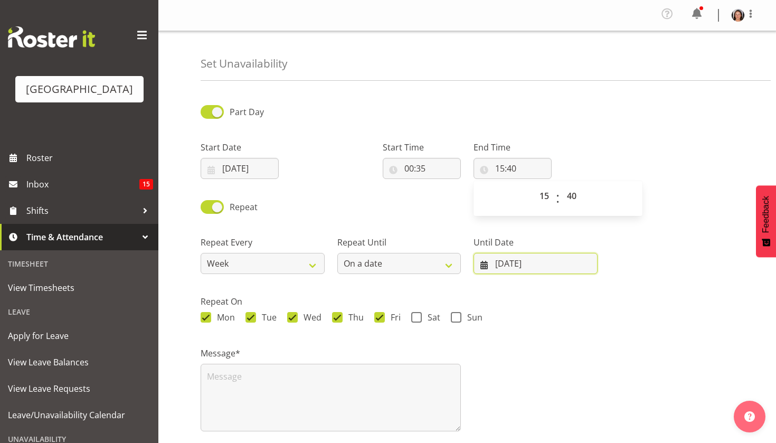
click at [509, 265] on input "10/09/2025" at bounding box center [535, 263] width 124 height 21
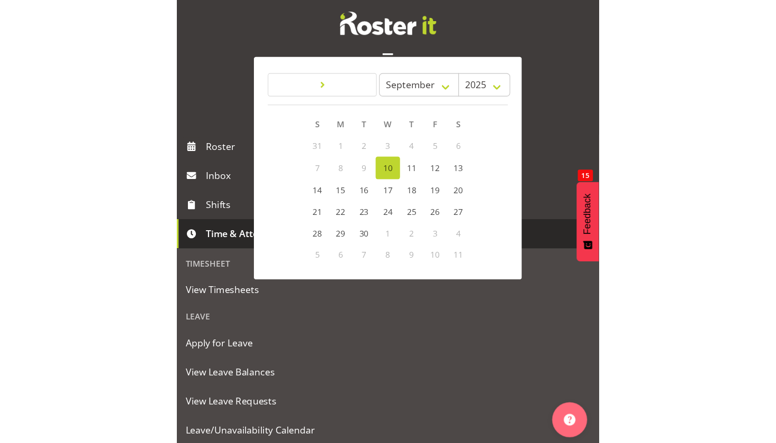
scroll to position [68, 0]
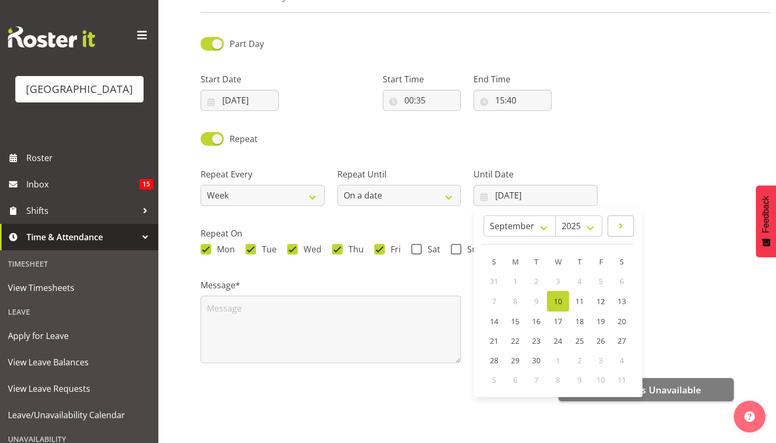
click at [629, 228] on link at bounding box center [620, 225] width 26 height 21
select select "9"
click at [539, 359] on span "28" at bounding box center [536, 359] width 8 height 10
type input "28/10/2025"
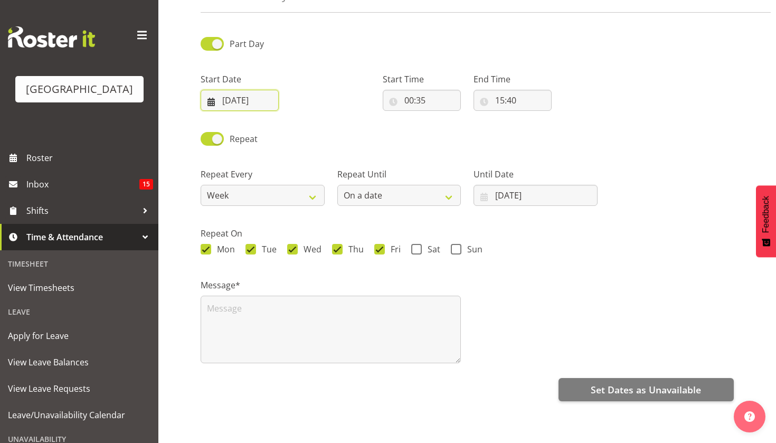
click at [225, 93] on input "10/09/2025" at bounding box center [239, 100] width 78 height 21
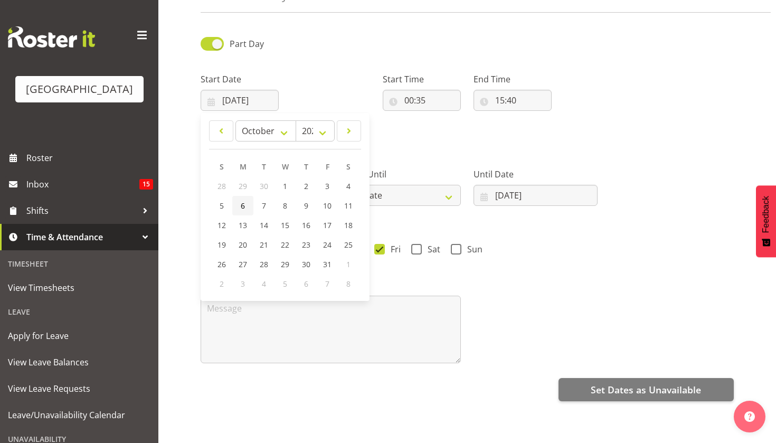
click at [243, 204] on span "6" at bounding box center [243, 205] width 4 height 10
type input "06/10/2025"
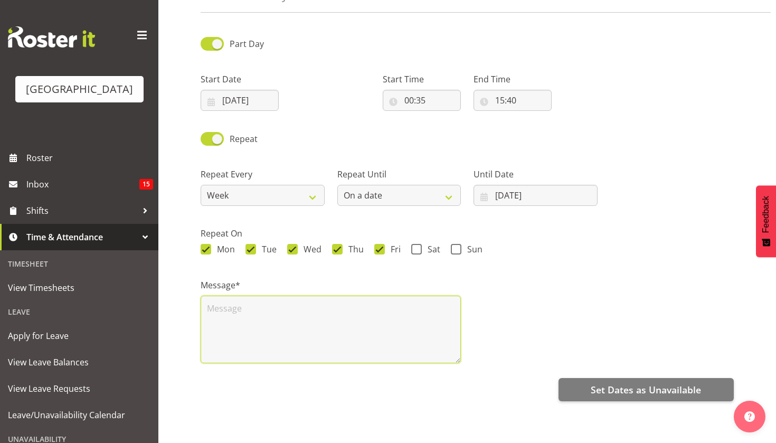
click at [292, 299] on textarea at bounding box center [330, 329] width 260 height 68
type textarea "W"
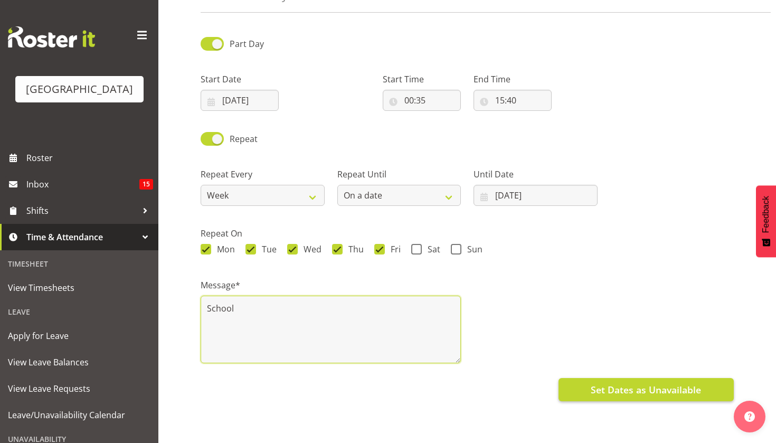
type textarea "School"
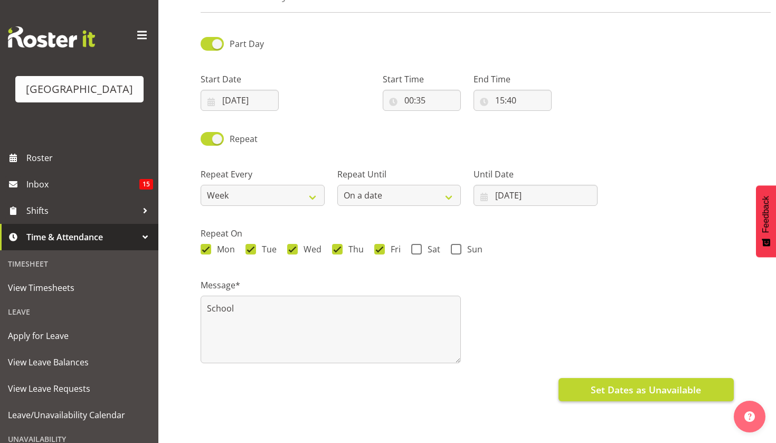
click at [603, 393] on span "Set Dates as Unavailable" at bounding box center [645, 390] width 110 height 14
